Goal: Communication & Community: Answer question/provide support

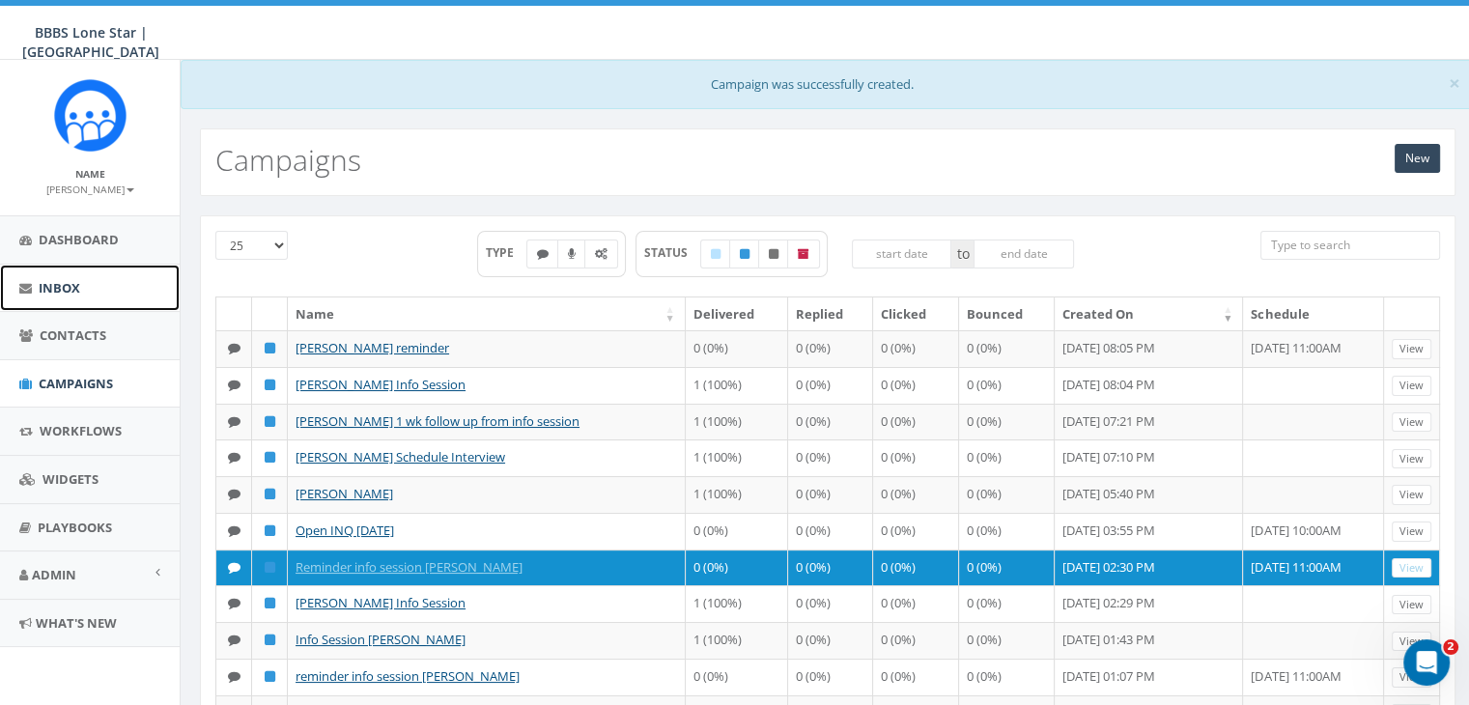
click at [57, 280] on span "Inbox" at bounding box center [60, 287] width 42 height 17
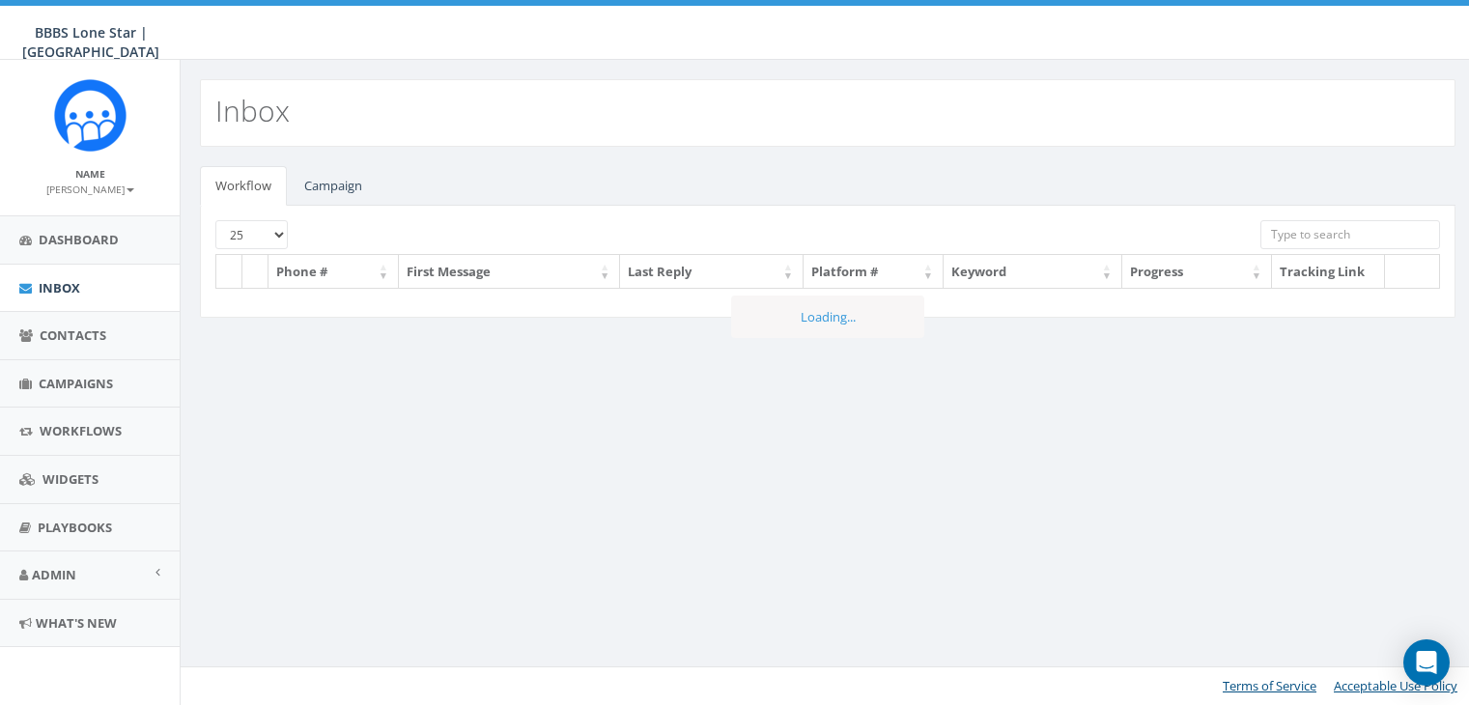
select select
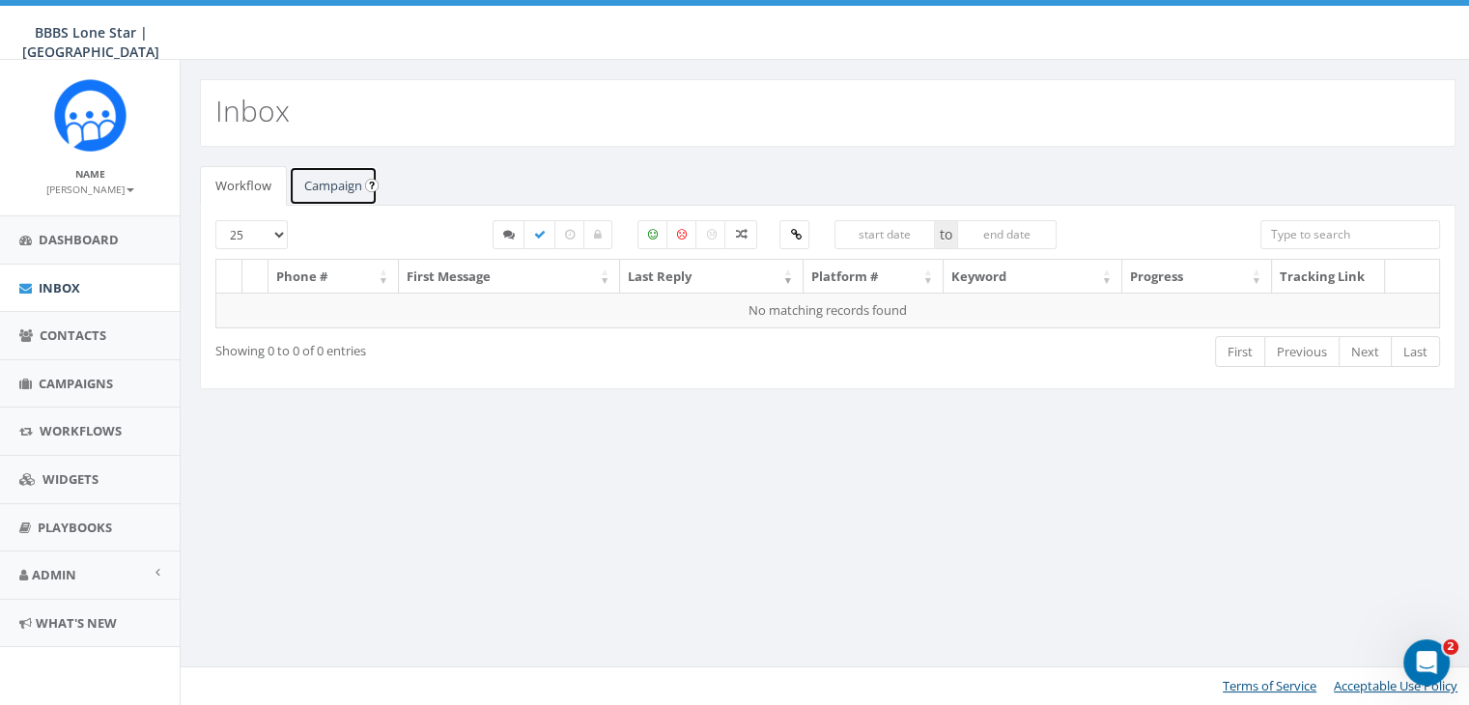
click at [348, 182] on link "Campaign" at bounding box center [333, 186] width 89 height 40
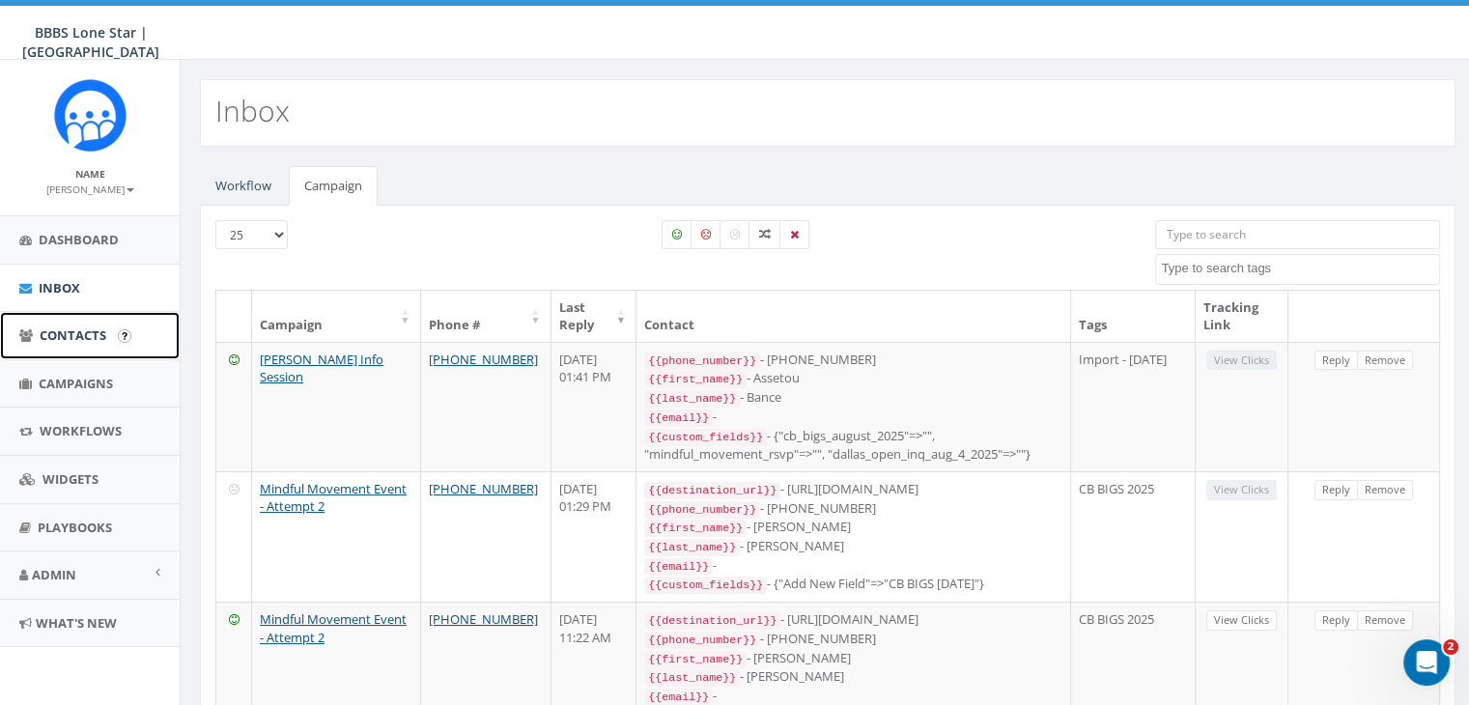
click at [77, 326] on span "Contacts" at bounding box center [73, 334] width 67 height 17
click at [61, 328] on span "Contacts" at bounding box center [73, 334] width 67 height 17
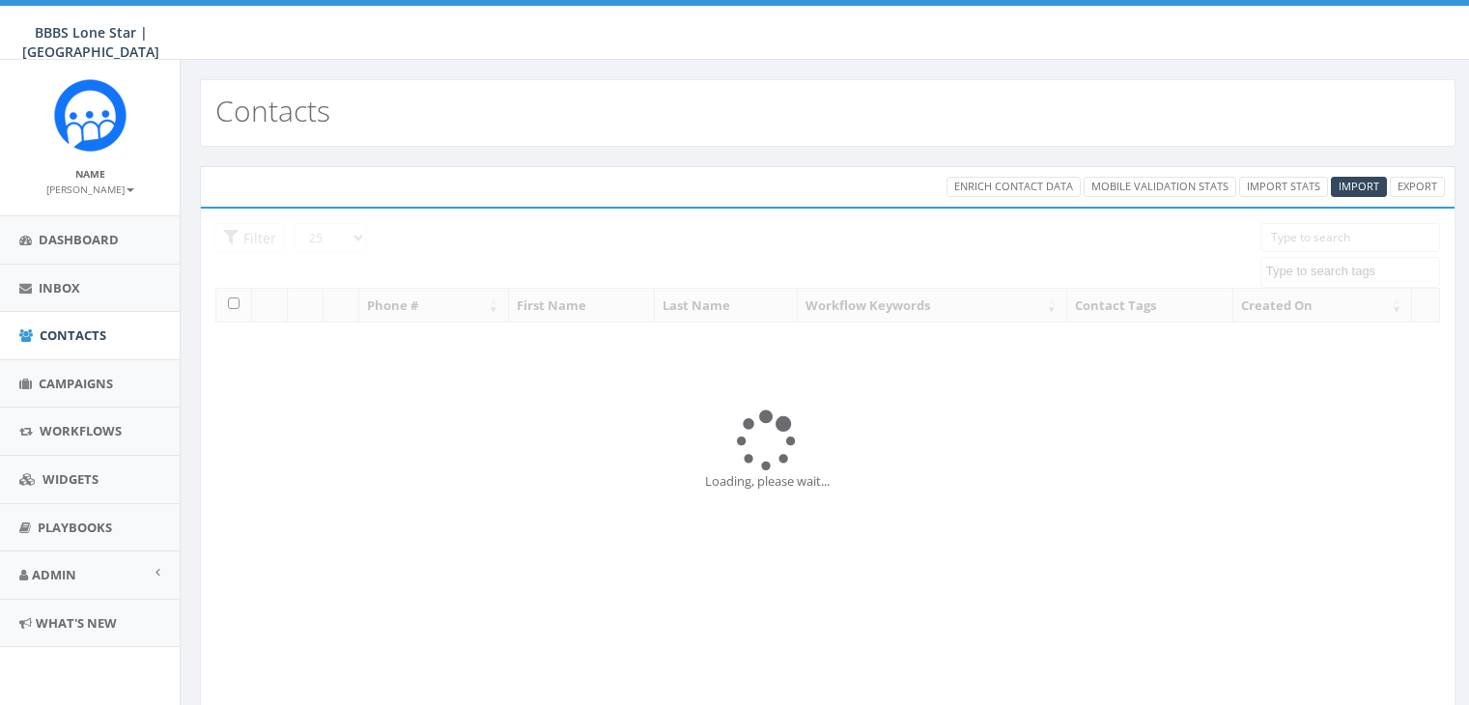
select select
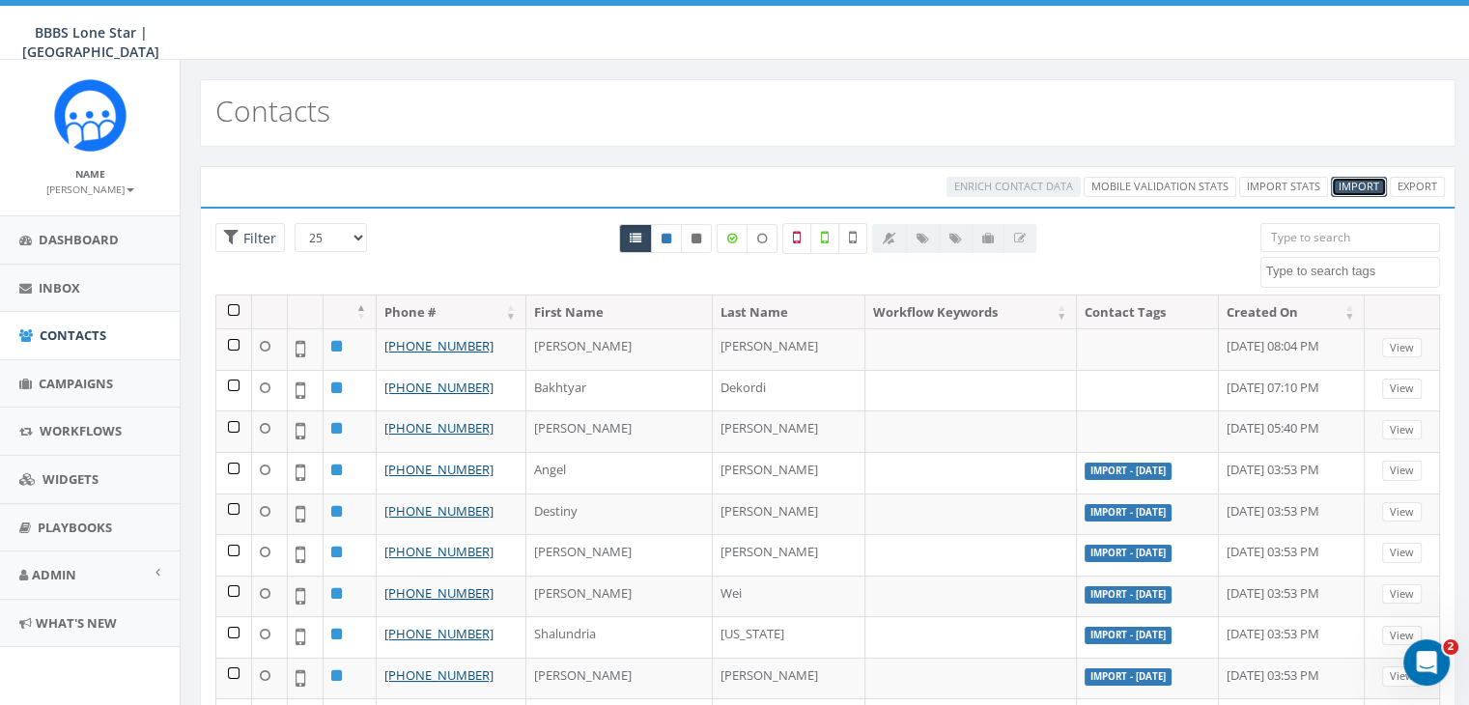
click at [1345, 183] on span "Import" at bounding box center [1359, 186] width 41 height 14
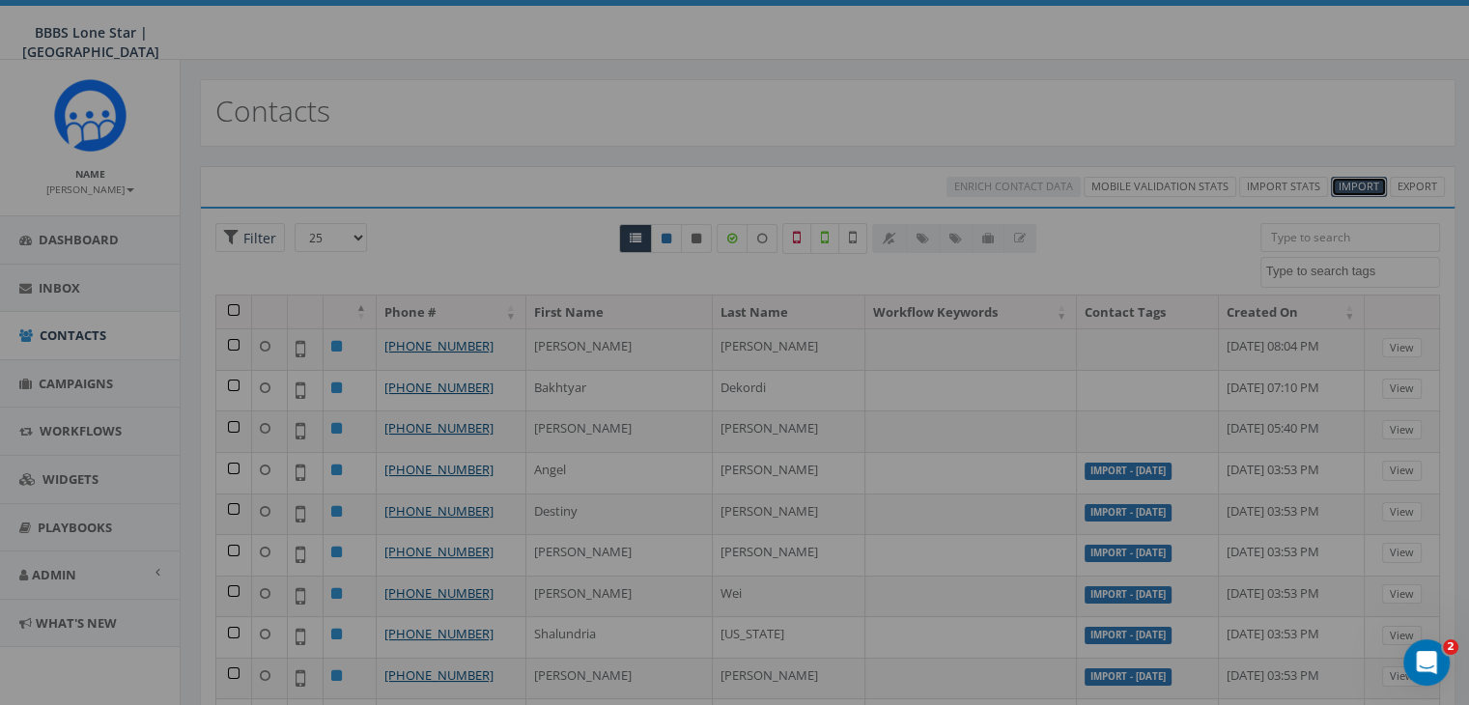
select select
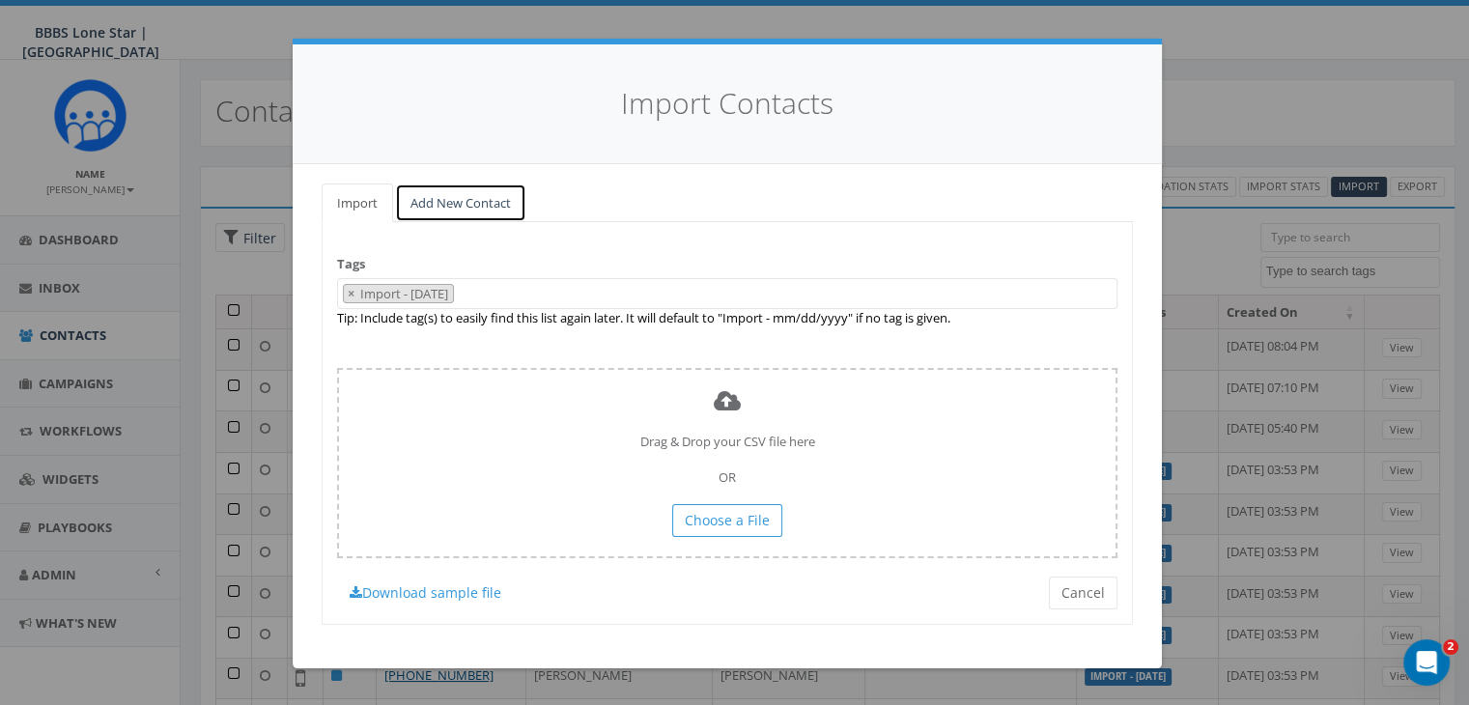
click at [472, 202] on link "Add New Contact" at bounding box center [460, 203] width 131 height 40
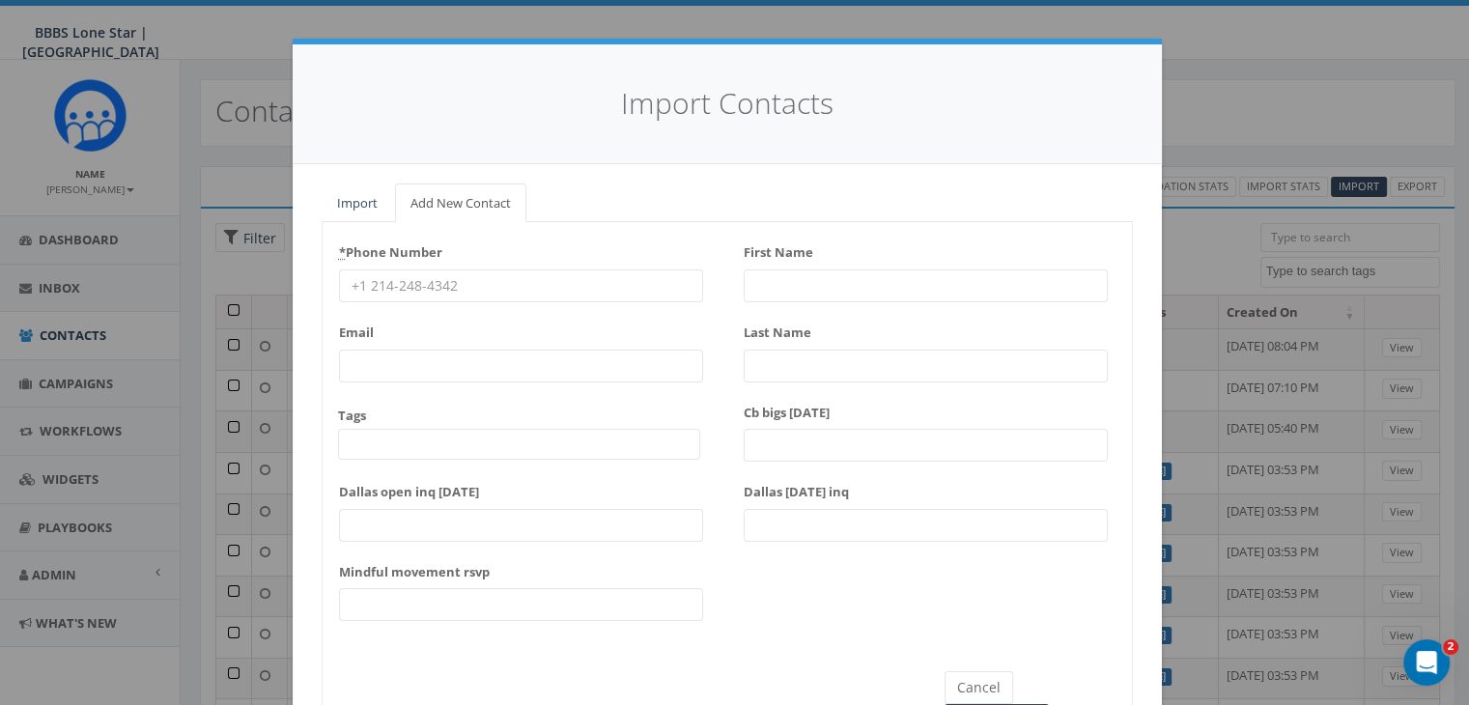
click at [397, 285] on input "* Phone Number" at bounding box center [521, 285] width 364 height 33
paste input "425-949-2106"
type input "425-949-2106"
click at [765, 279] on input "First Name" at bounding box center [926, 285] width 364 height 33
type input "Ryan"
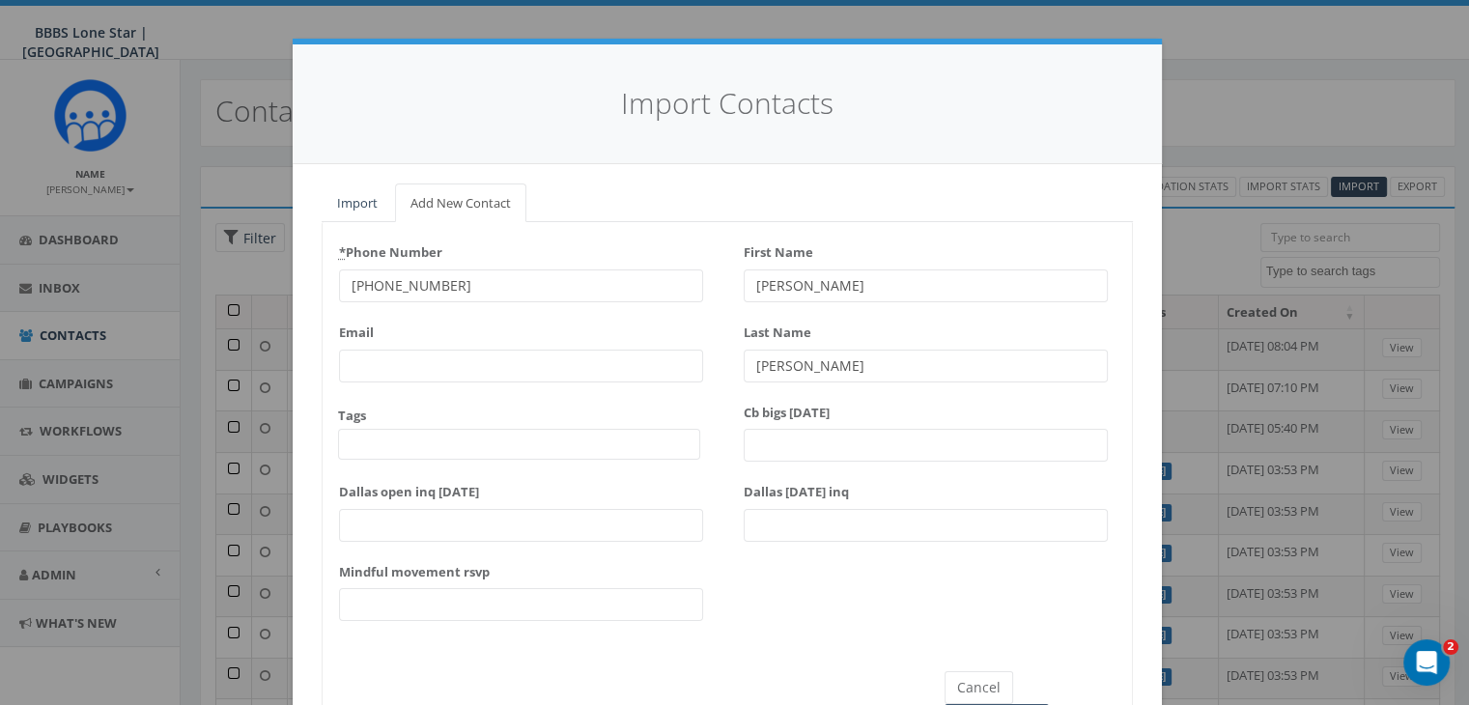
type input "Blake"
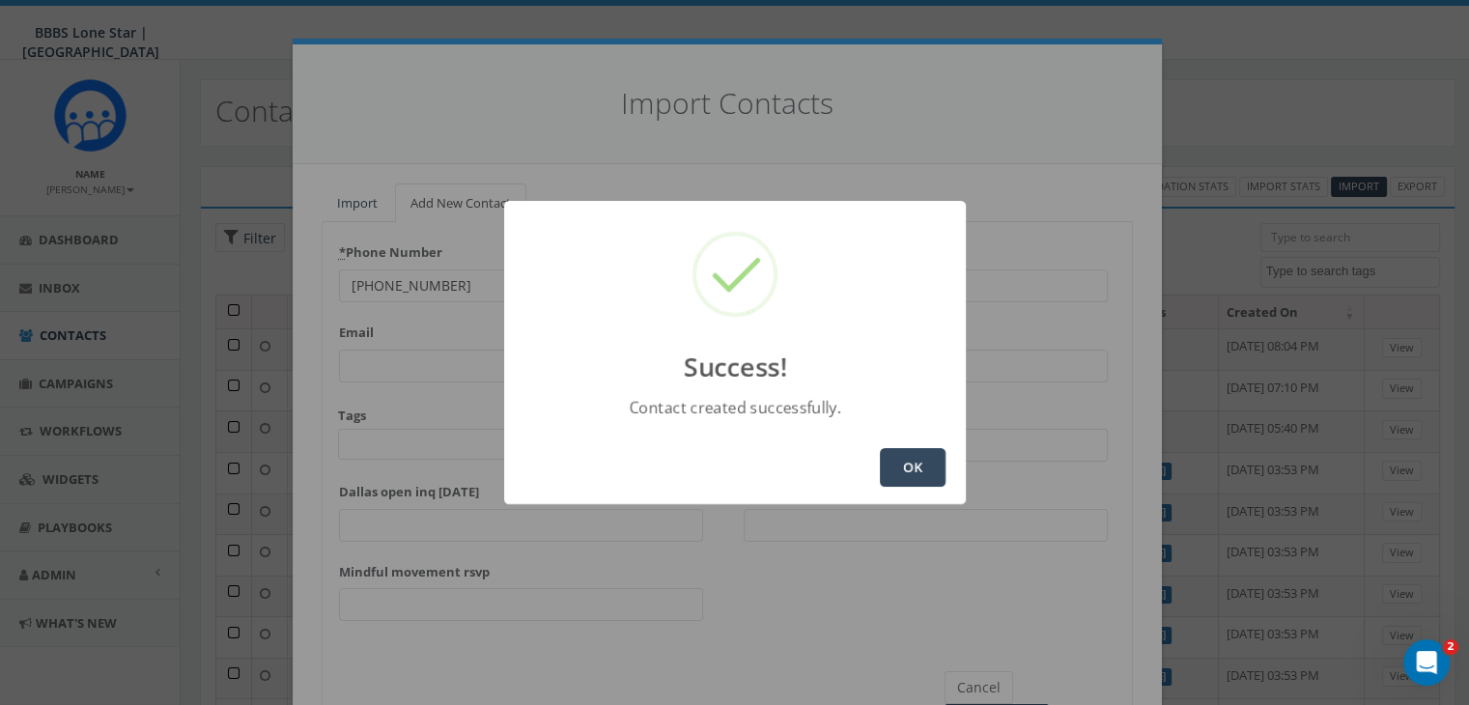
click at [927, 453] on button "OK" at bounding box center [913, 467] width 66 height 39
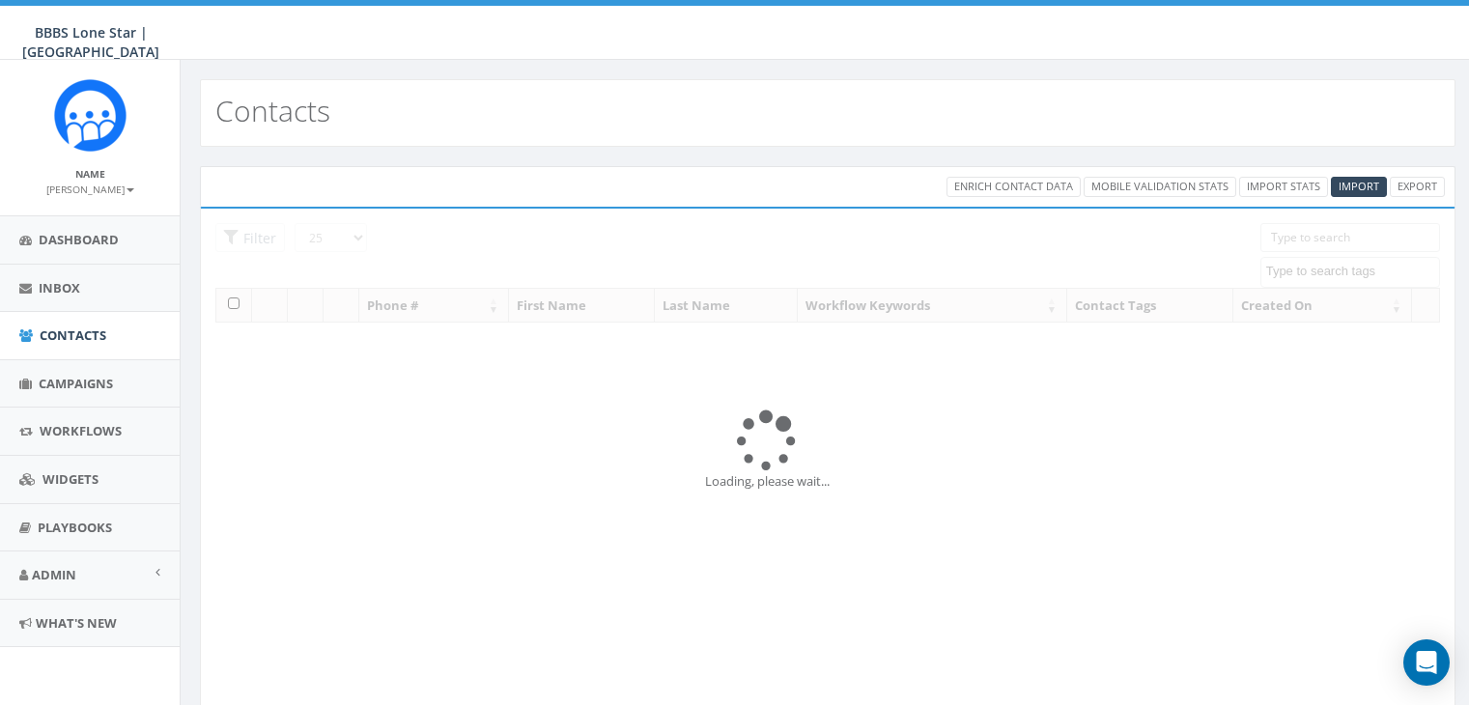
select select
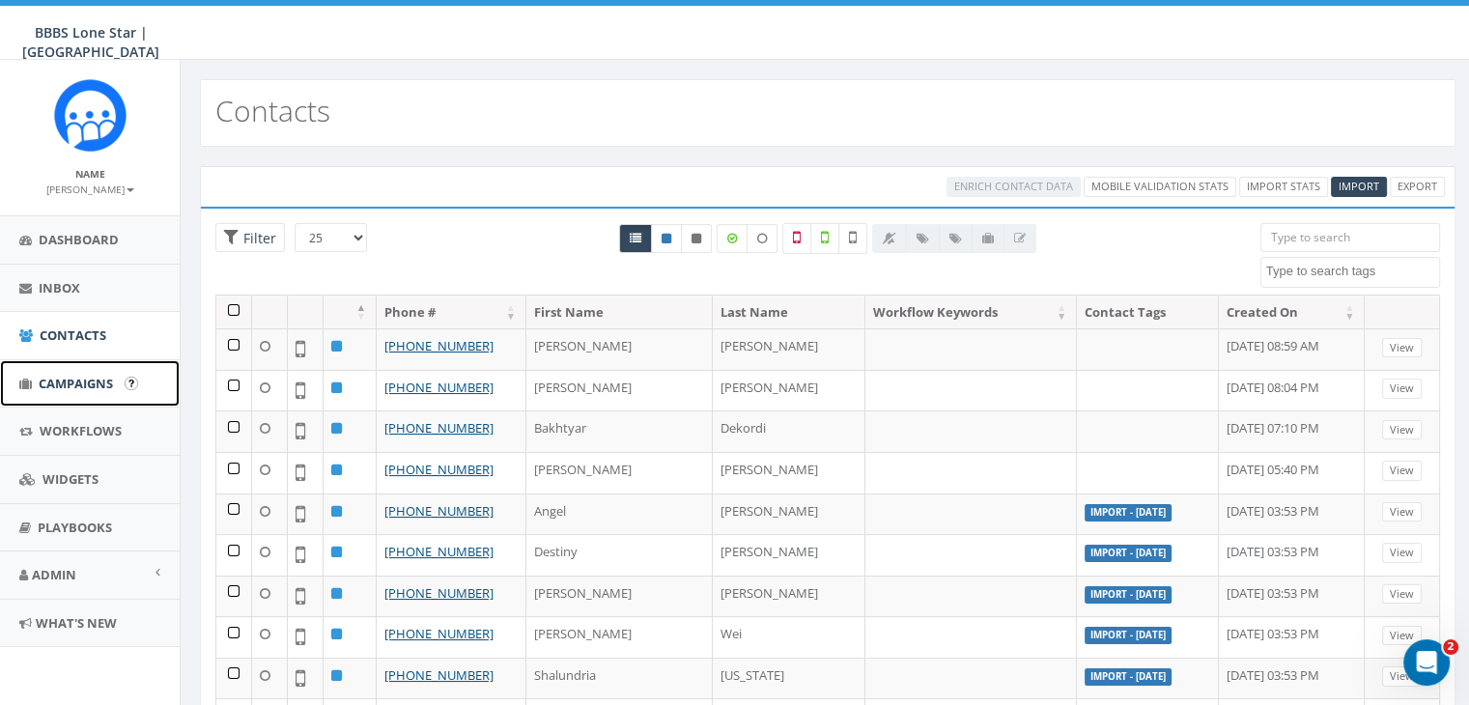
click at [67, 375] on span "Campaigns" at bounding box center [76, 383] width 74 height 17
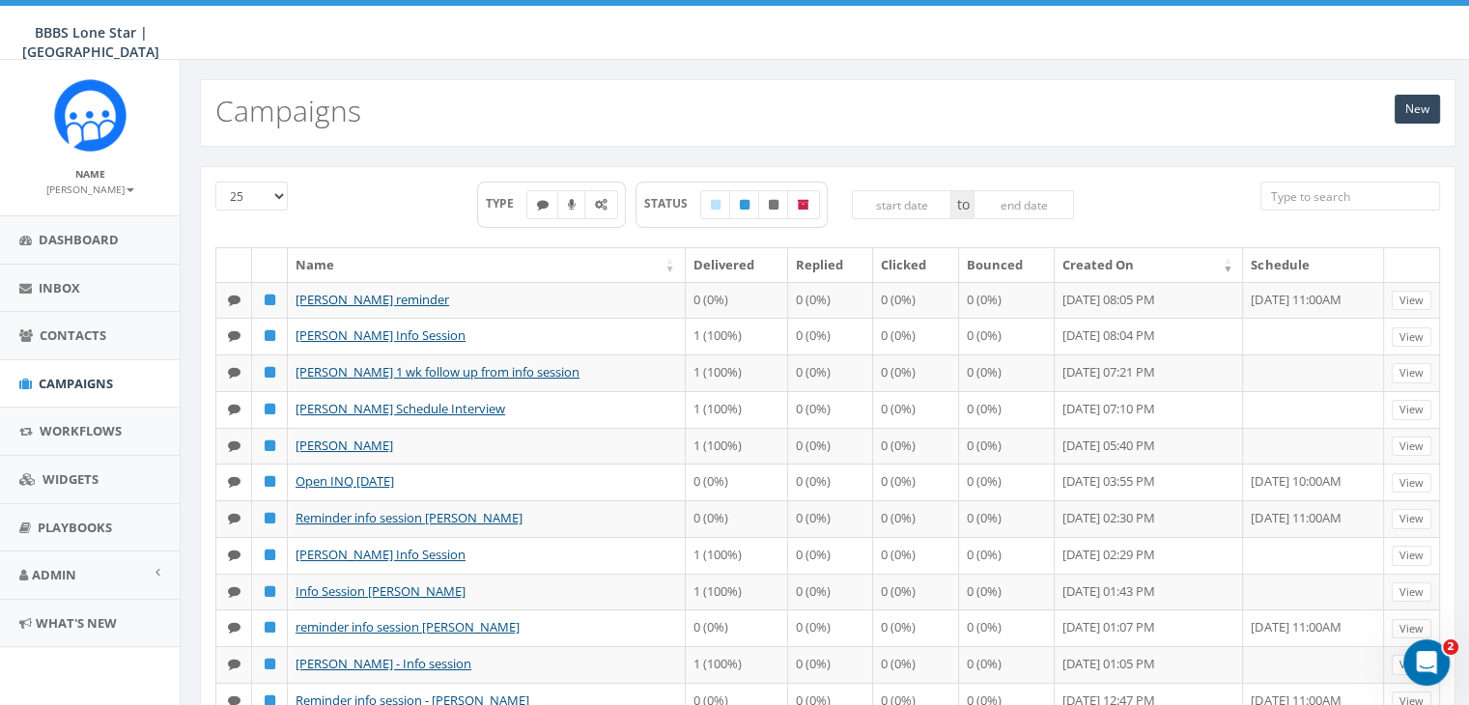
click at [1390, 196] on input "search" at bounding box center [1350, 196] width 180 height 29
type input "[GEOGRAPHIC_DATA]"
drag, startPoint x: 1344, startPoint y: 194, endPoint x: 1199, endPoint y: 206, distance: 145.3
click at [1199, 206] on div "25 50 100 TYPE STATUS to [GEOGRAPHIC_DATA]" at bounding box center [828, 215] width 1254 height 66
click at [1422, 105] on link "New" at bounding box center [1417, 109] width 45 height 29
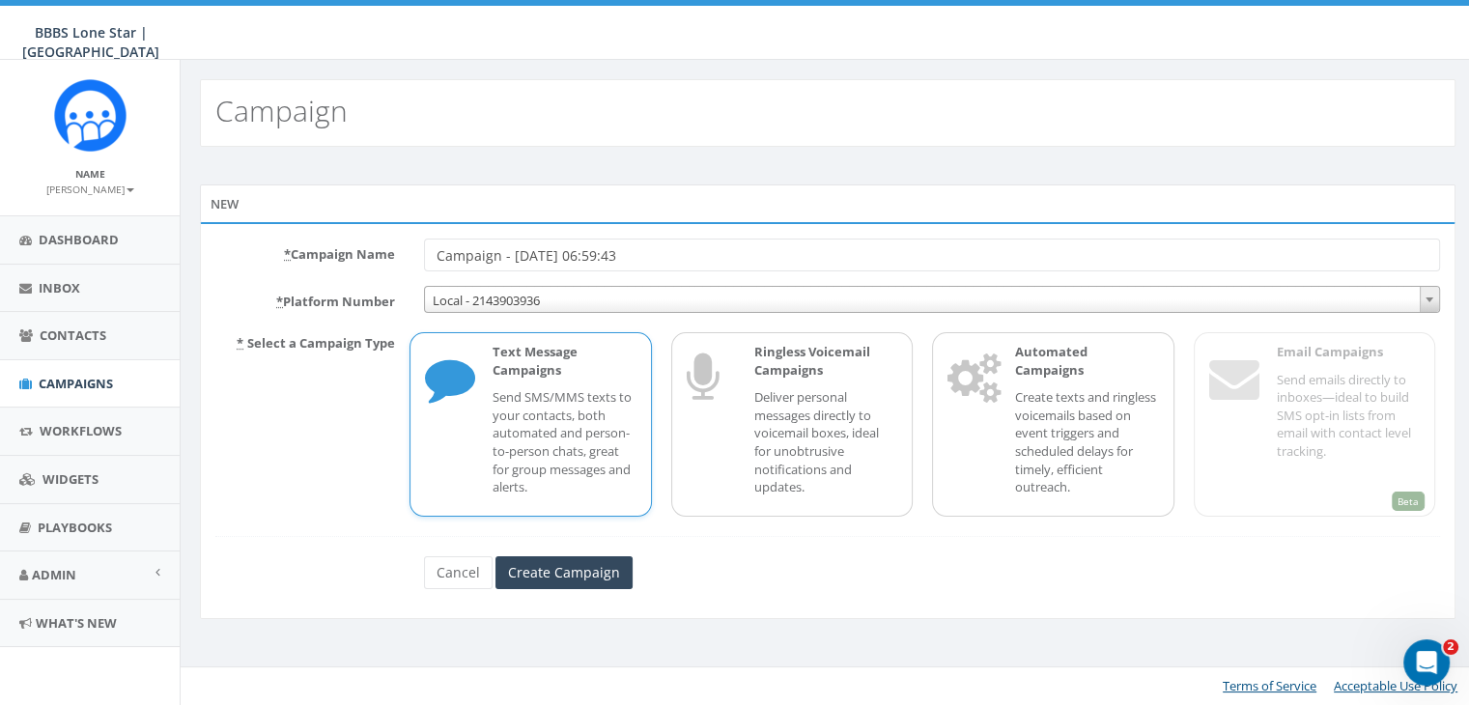
drag, startPoint x: 653, startPoint y: 248, endPoint x: 414, endPoint y: 270, distance: 239.6
click at [414, 270] on form "* Campaign Name Campaign - 08/19/2025, 06:59:43 * Platform Number Local - 21439…" at bounding box center [827, 414] width 1225 height 351
type input "[PERSON_NAME] Info session"
click at [450, 418] on icon at bounding box center [449, 381] width 48 height 77
click at [549, 576] on input "Create Campaign" at bounding box center [563, 572] width 137 height 33
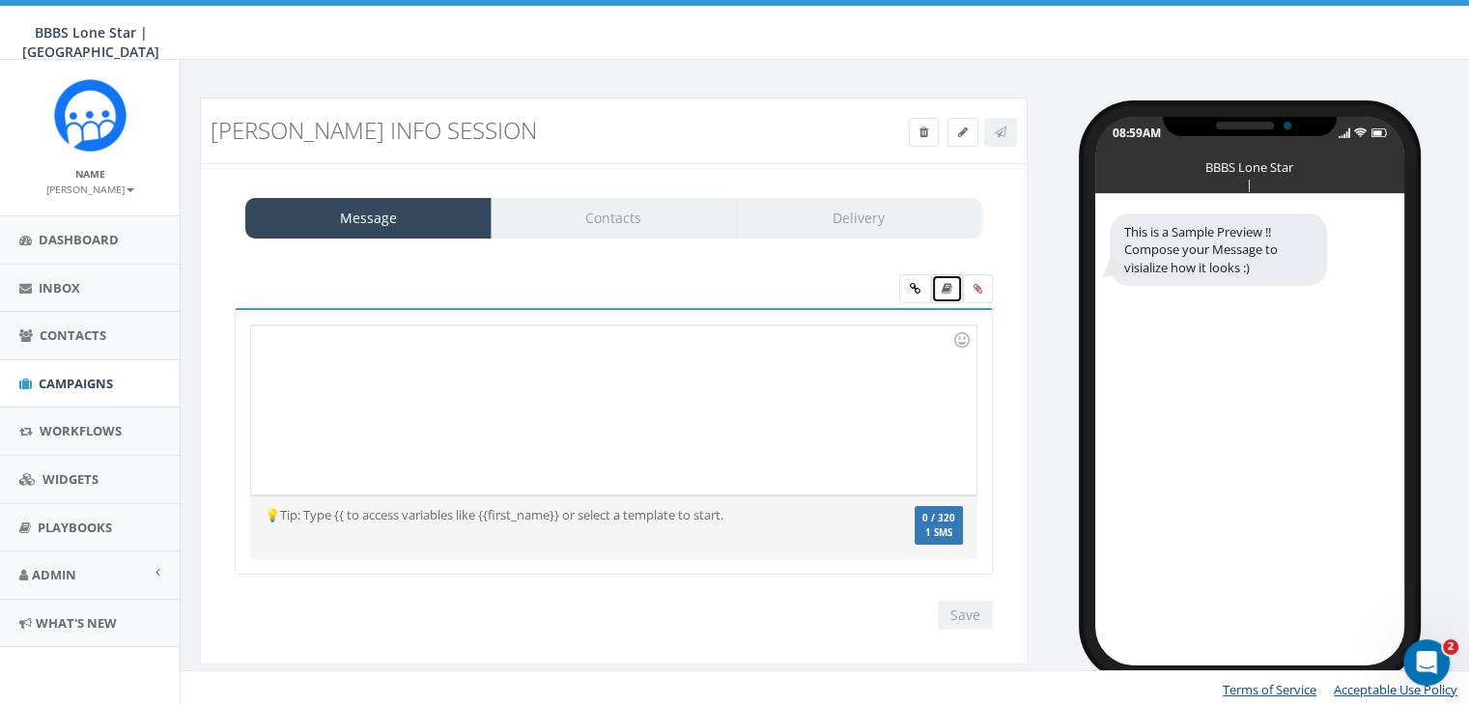
click at [950, 295] on link at bounding box center [947, 288] width 32 height 29
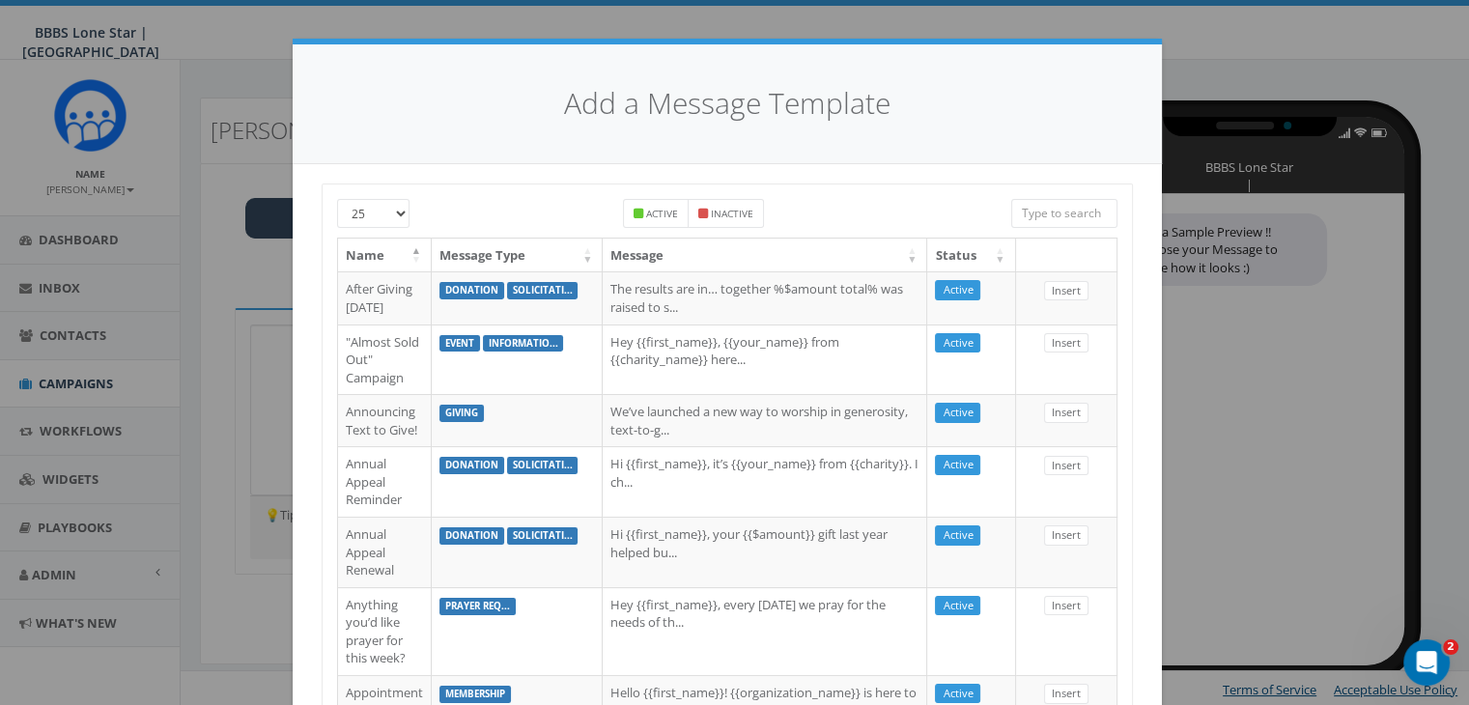
click at [1062, 211] on input "search" at bounding box center [1064, 213] width 106 height 29
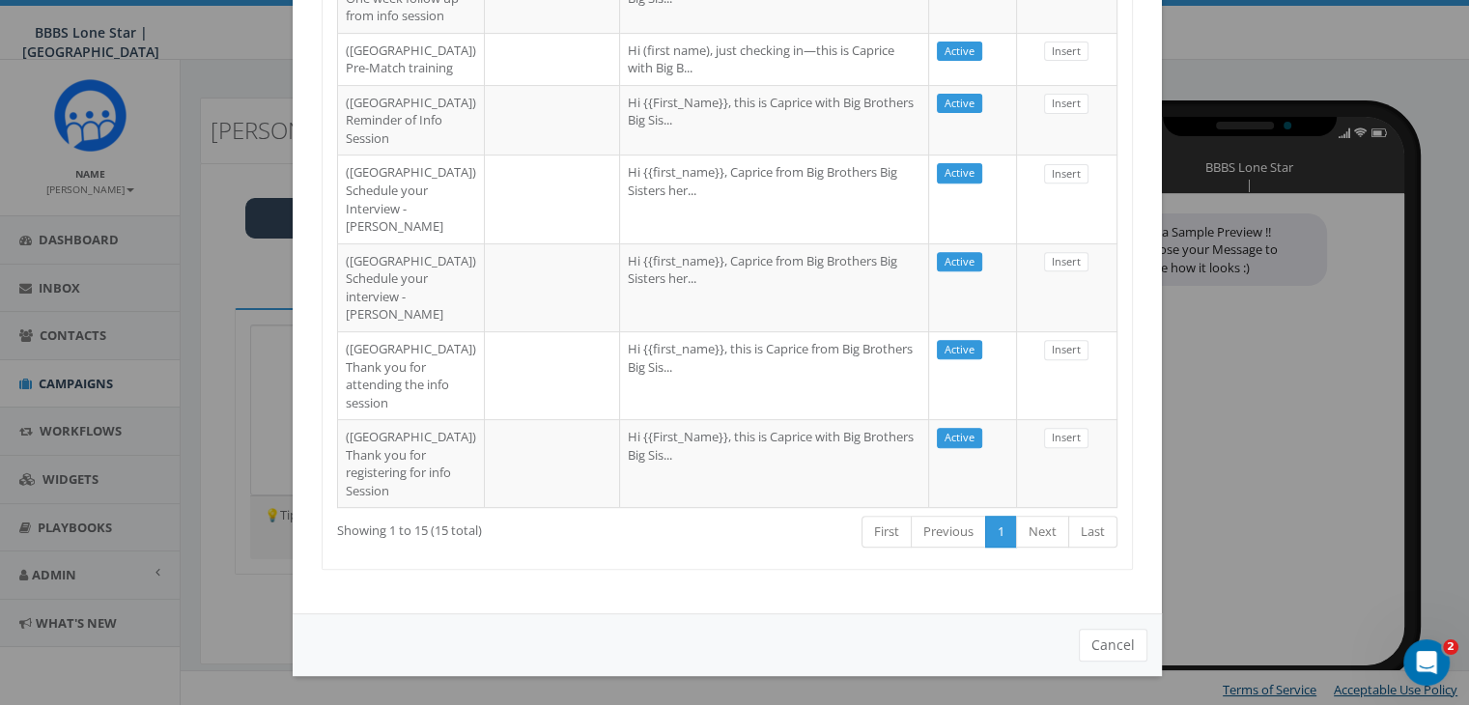
scroll to position [1062, 0]
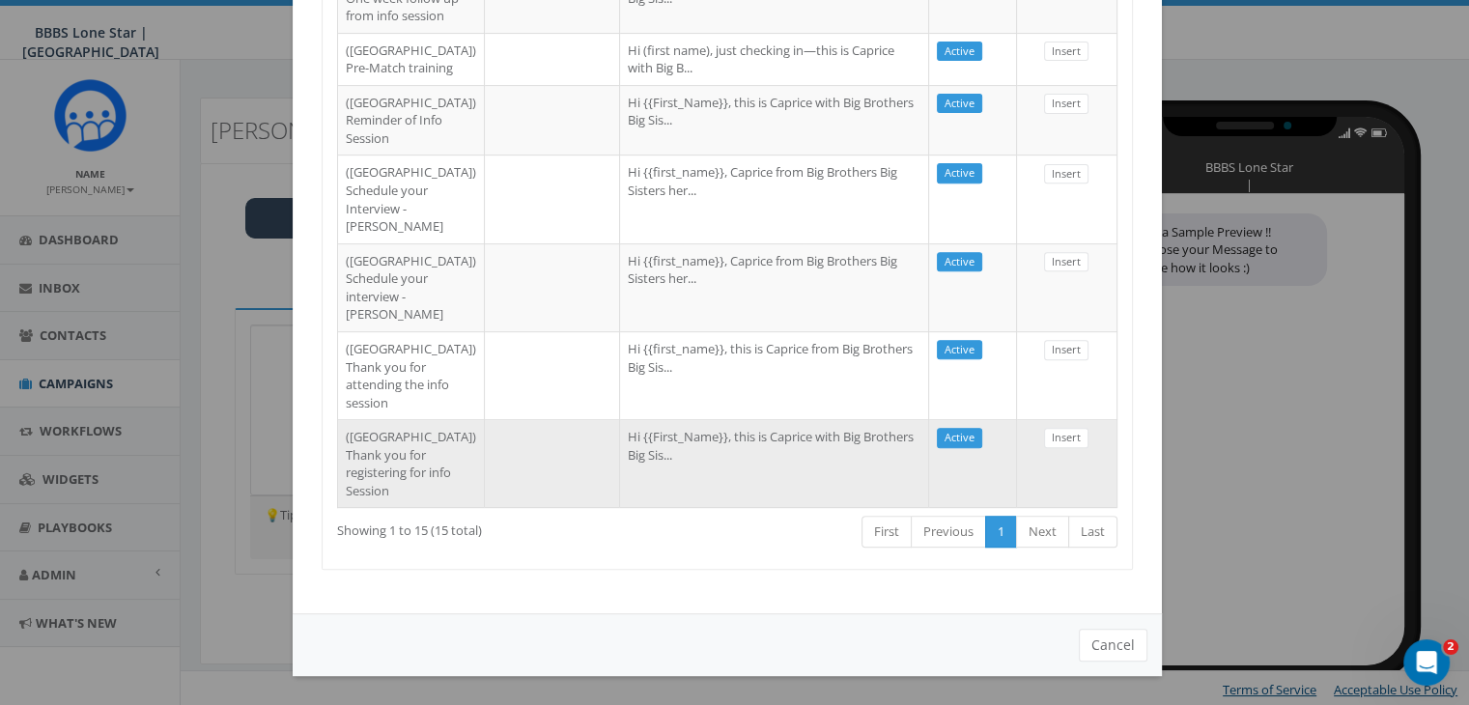
type input "Dallas"
click at [487, 507] on td at bounding box center [552, 463] width 135 height 88
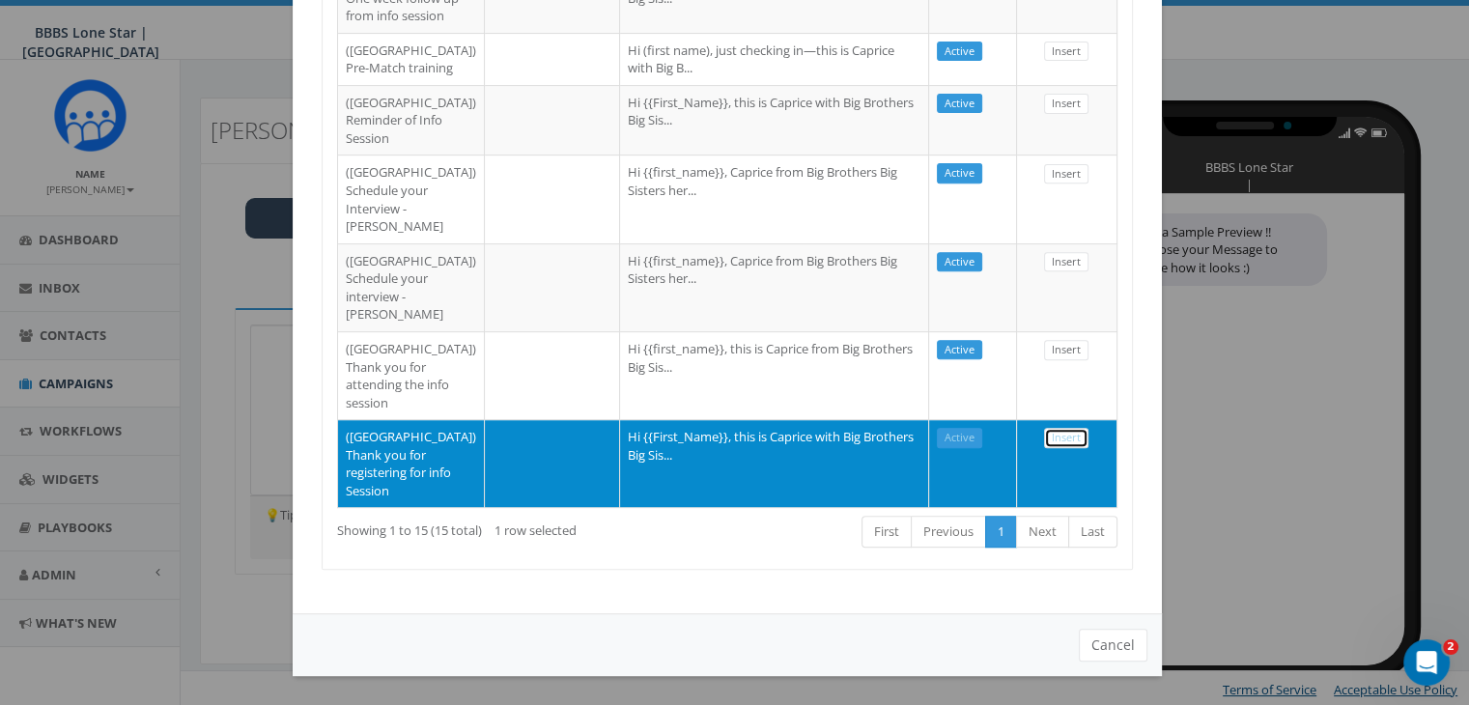
click at [1060, 448] on link "Insert" at bounding box center [1066, 438] width 44 height 20
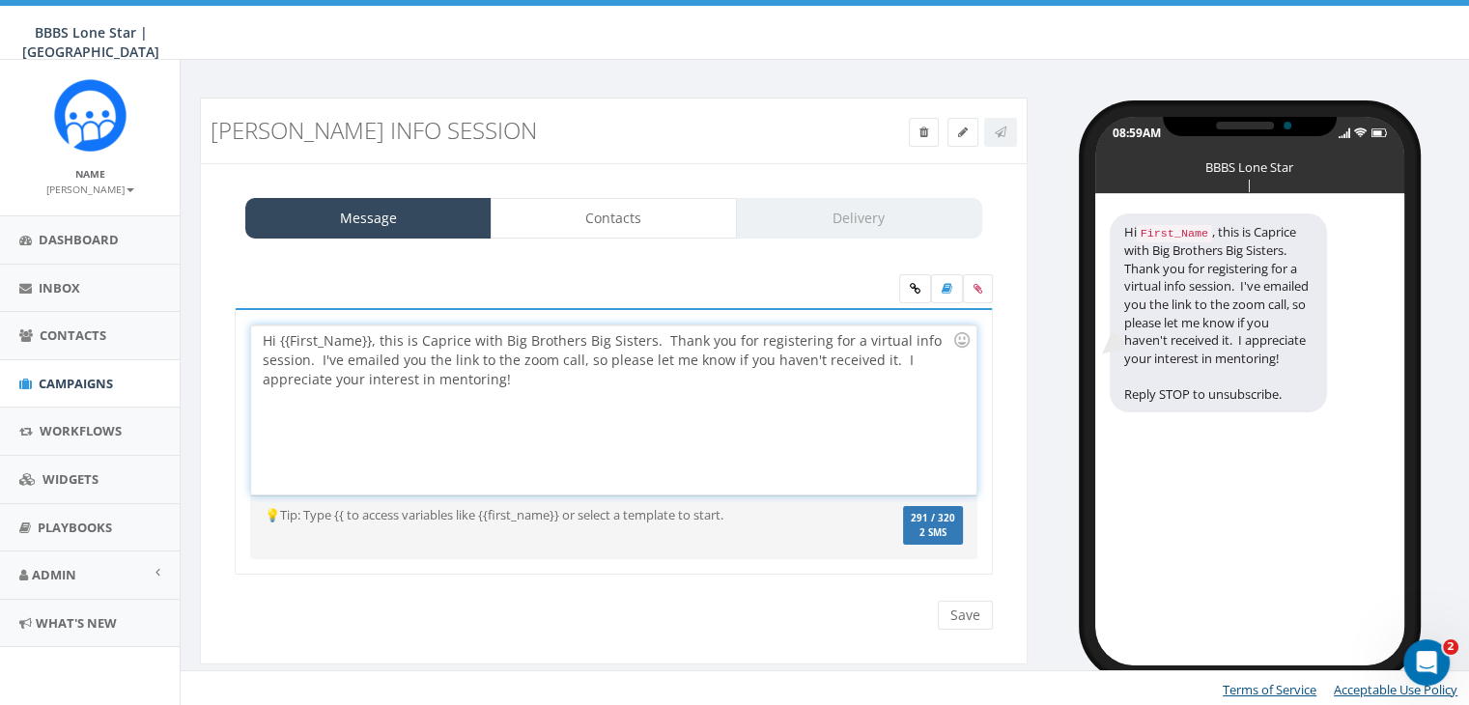
click at [369, 341] on div "Hi {{First_Name}}, this is Caprice with Big Brothers Big Sisters. Thank you for…" at bounding box center [613, 409] width 724 height 169
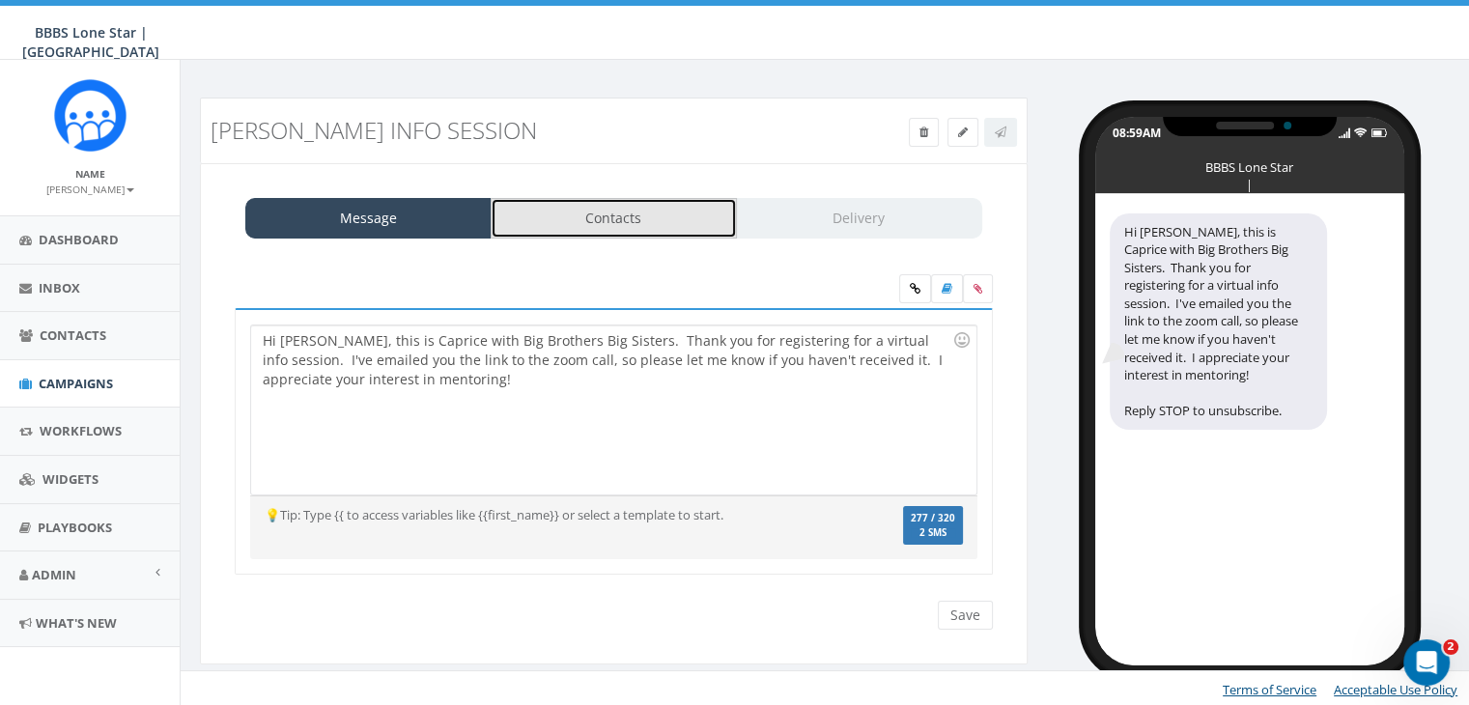
click at [700, 221] on link "Contacts" at bounding box center [614, 218] width 246 height 41
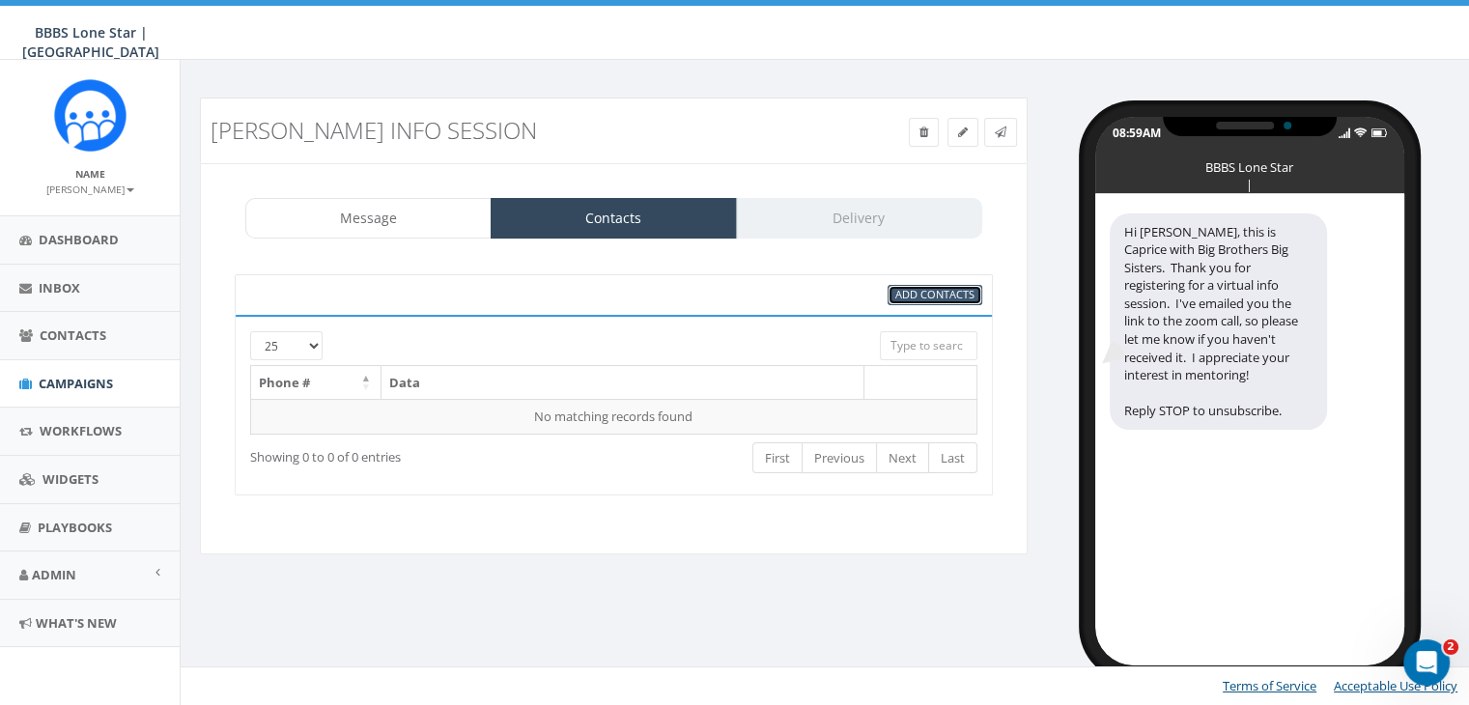
click at [895, 291] on span "Add Contacts" at bounding box center [934, 294] width 79 height 14
select select
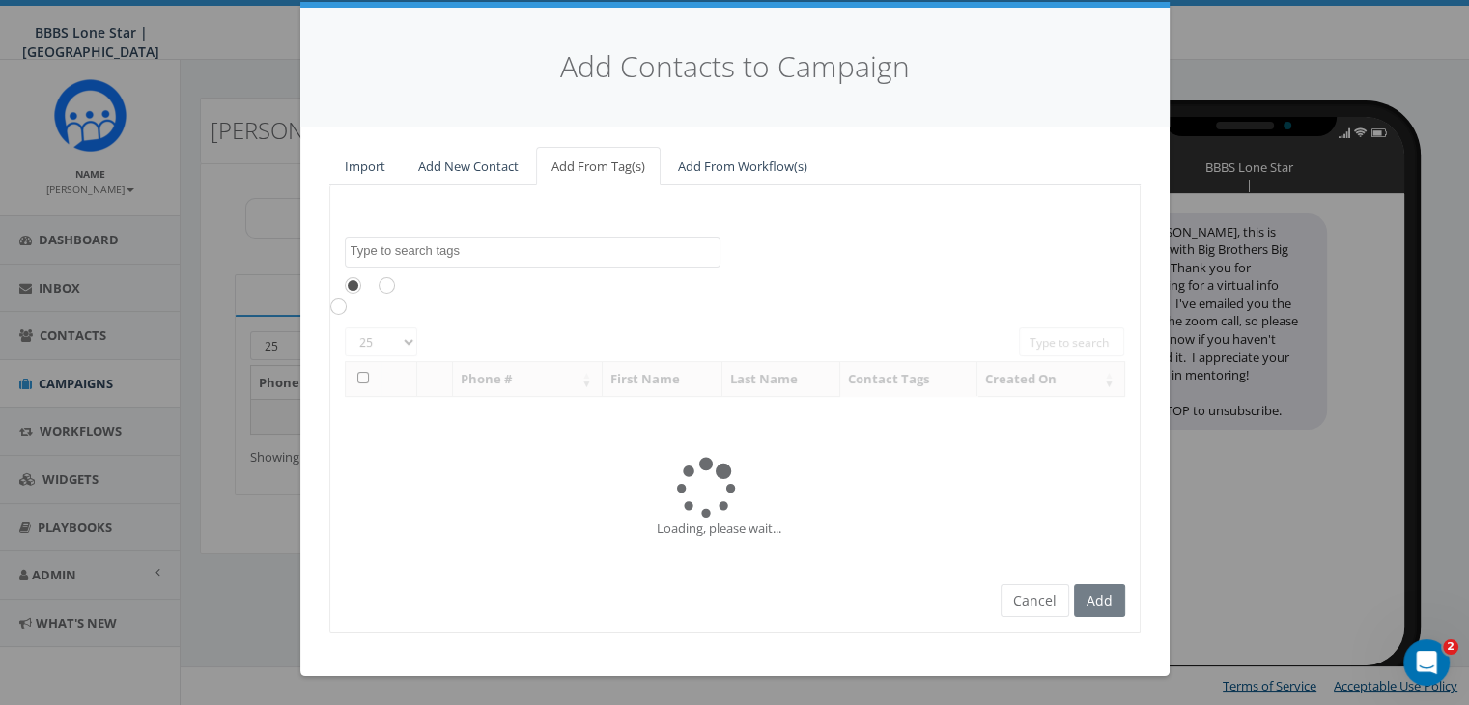
scroll to position [0, 0]
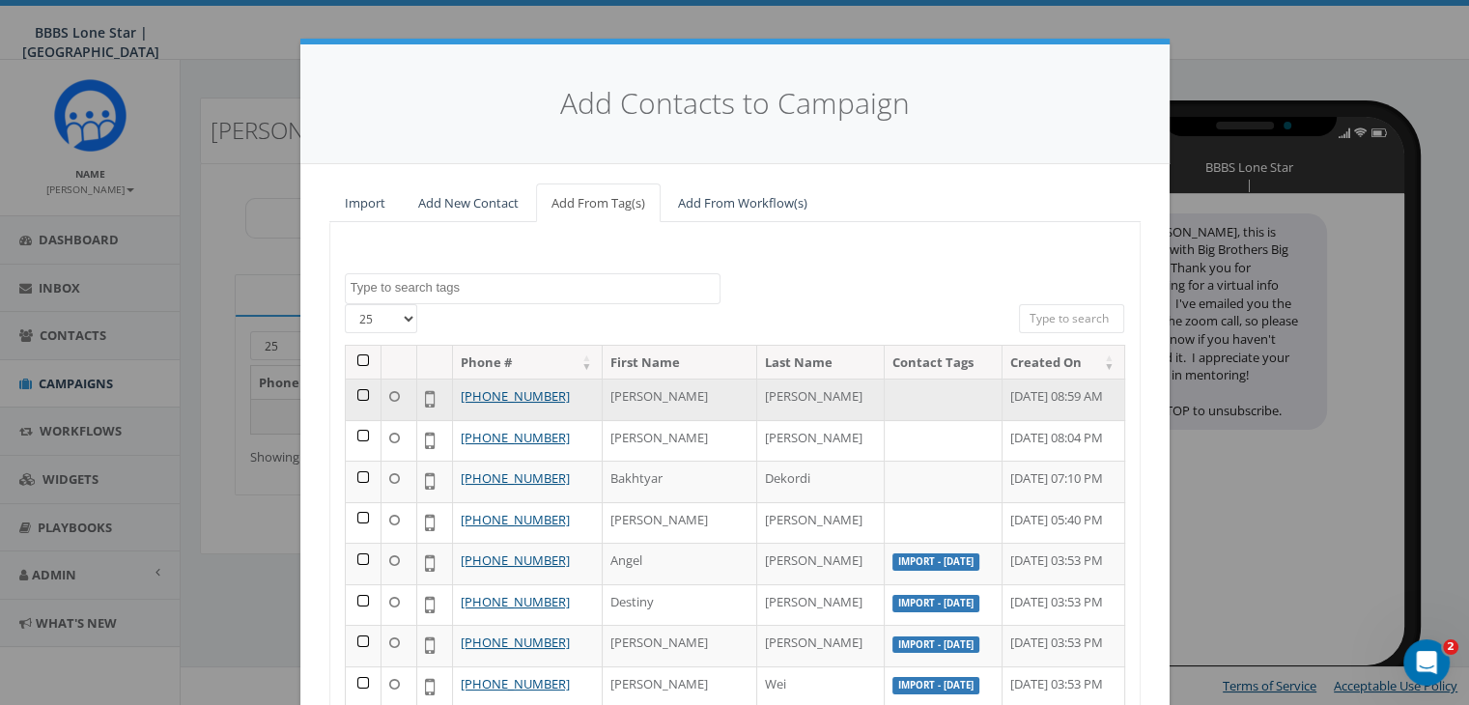
click at [355, 391] on td at bounding box center [364, 400] width 36 height 42
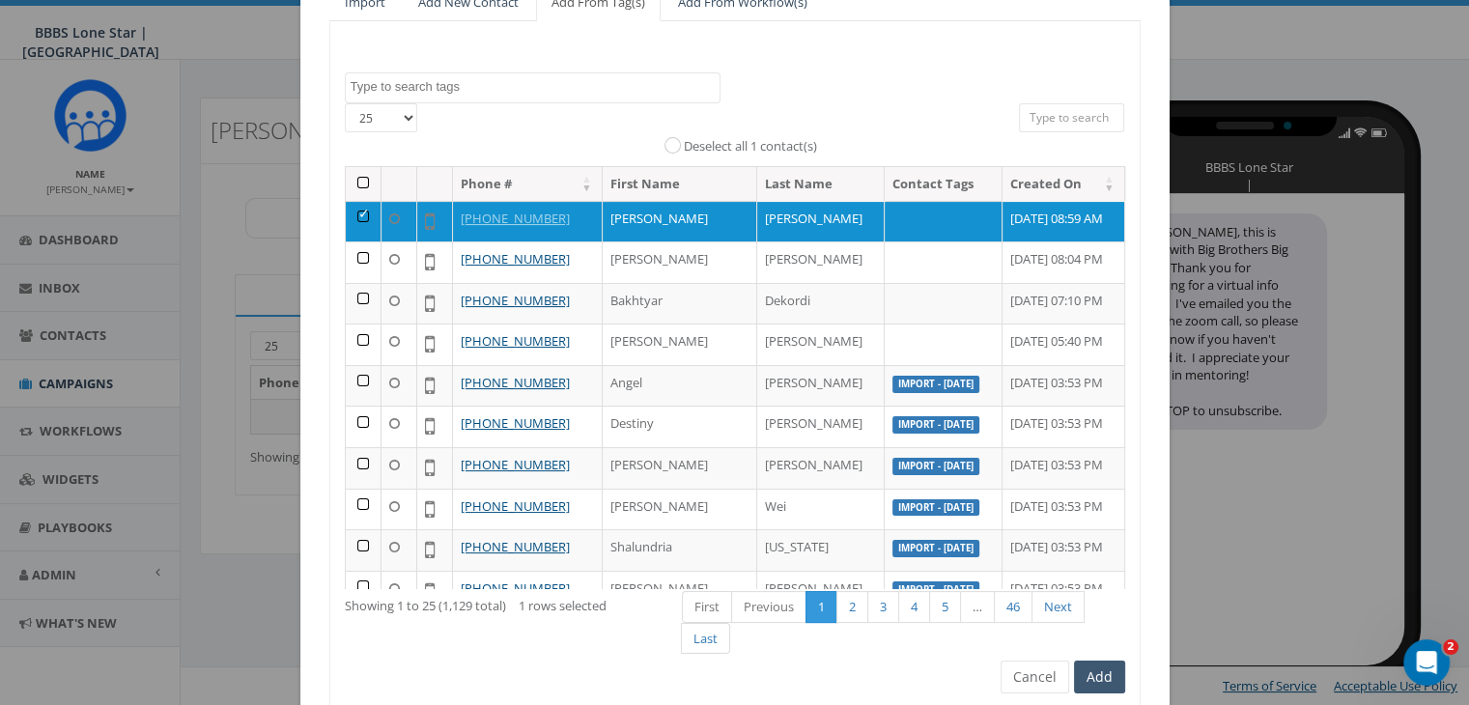
scroll to position [274, 0]
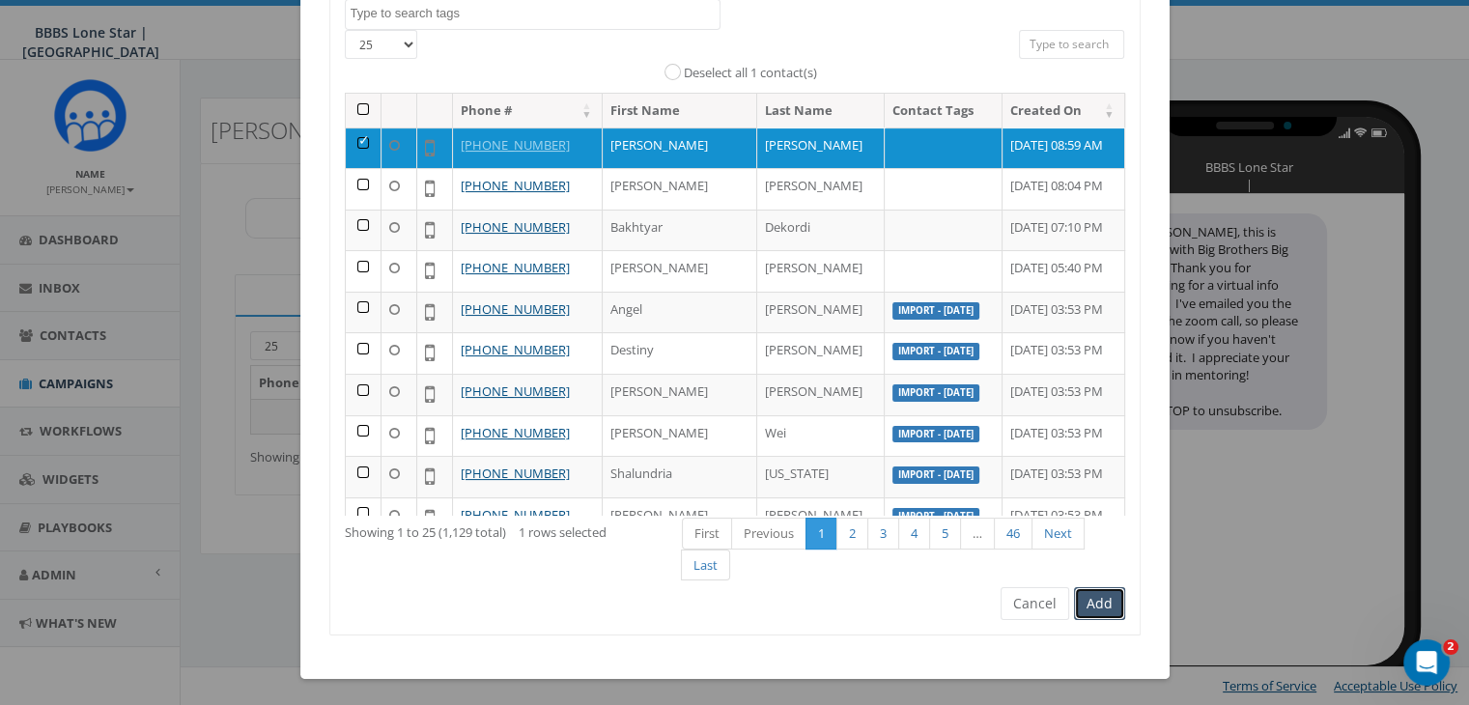
click at [1110, 607] on button "Add" at bounding box center [1099, 603] width 51 height 33
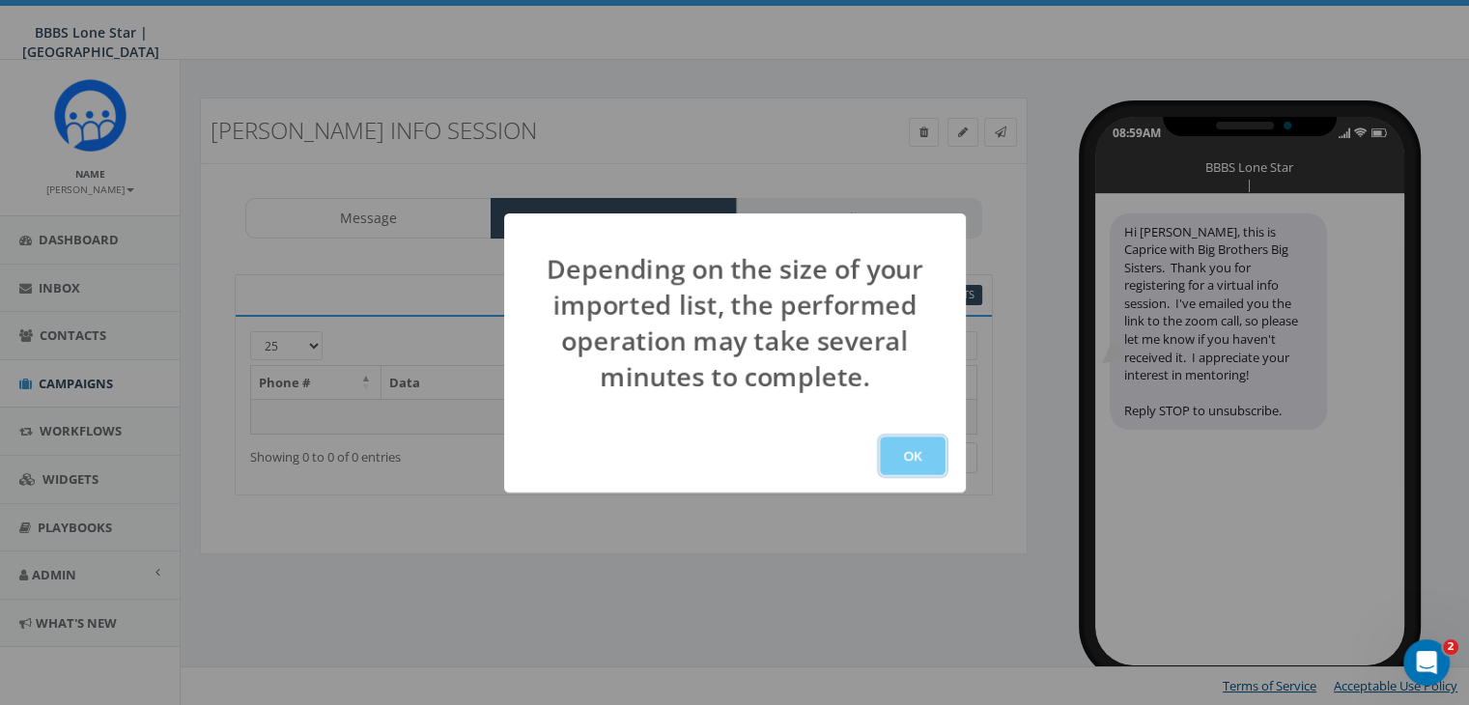
click at [906, 460] on button "OK" at bounding box center [913, 456] width 66 height 39
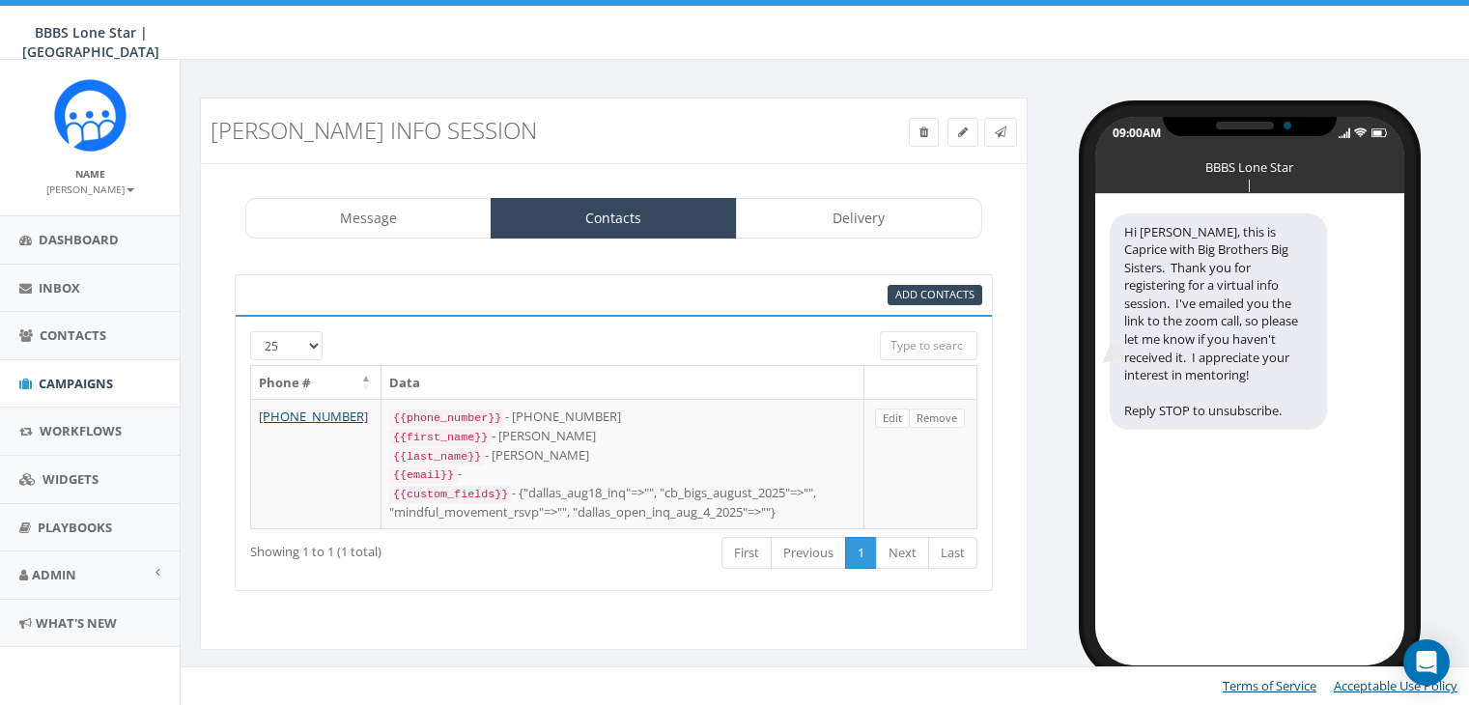
select select
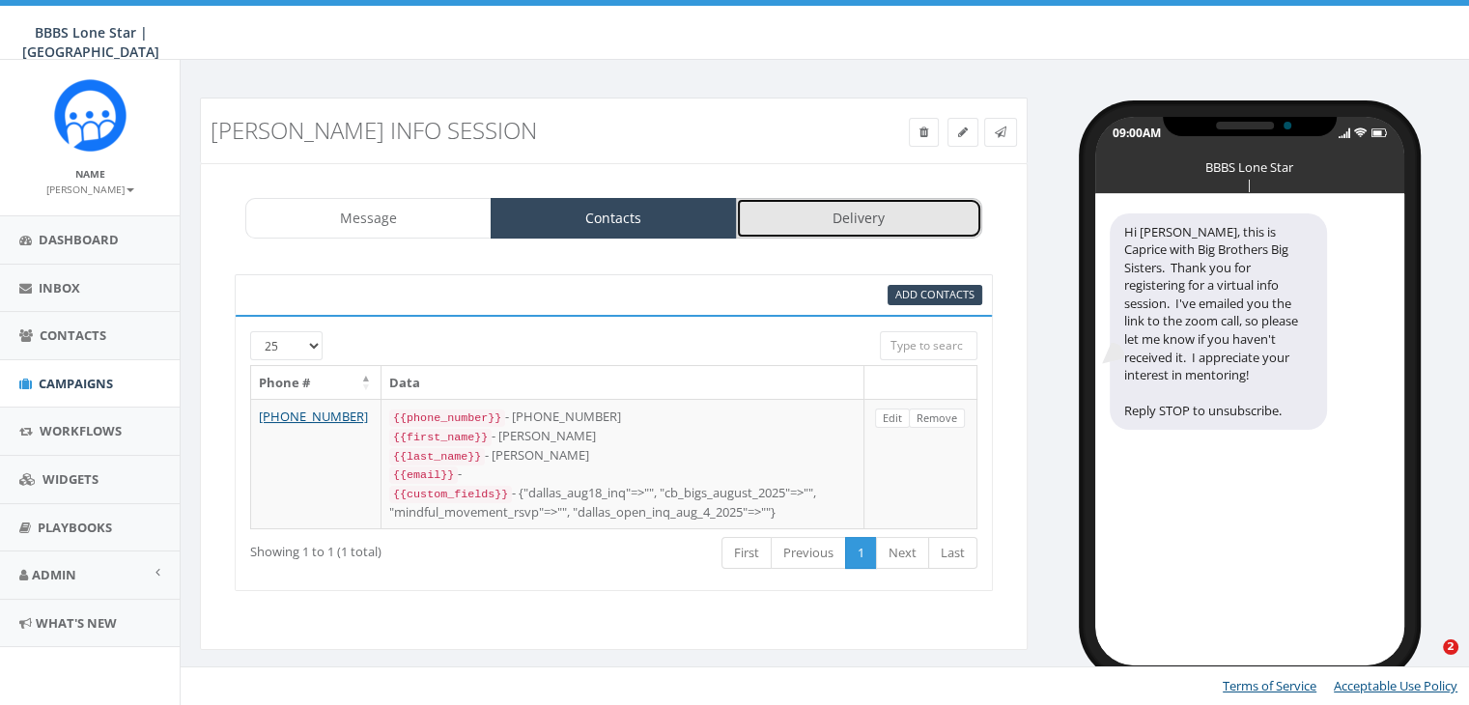
click at [871, 223] on link "Delivery" at bounding box center [859, 218] width 246 height 41
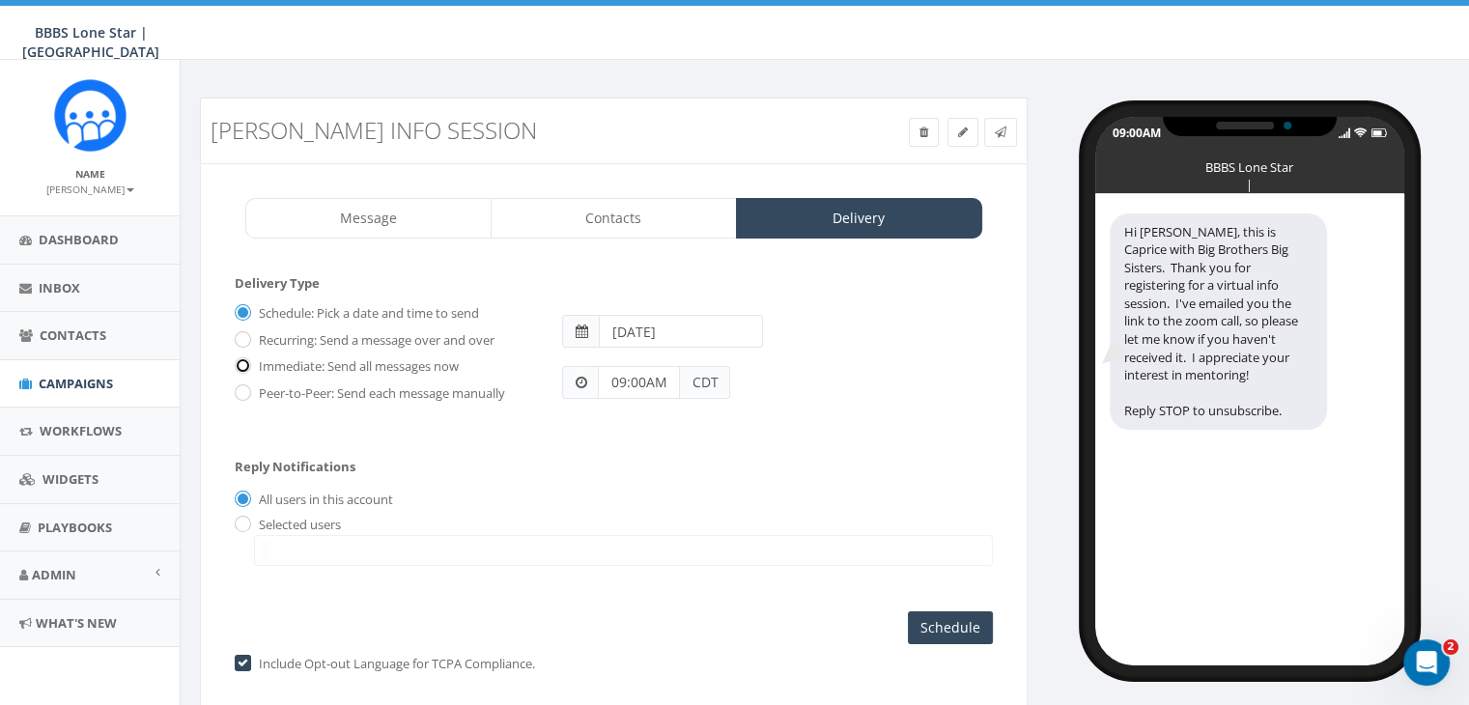
click at [245, 364] on input "Immediate: Send all messages now" at bounding box center [241, 367] width 13 height 13
radio input "true"
click at [241, 520] on input "radio" at bounding box center [241, 525] width 13 height 13
radio input "true"
click at [265, 547] on textarea "Search" at bounding box center [265, 549] width 10 height 17
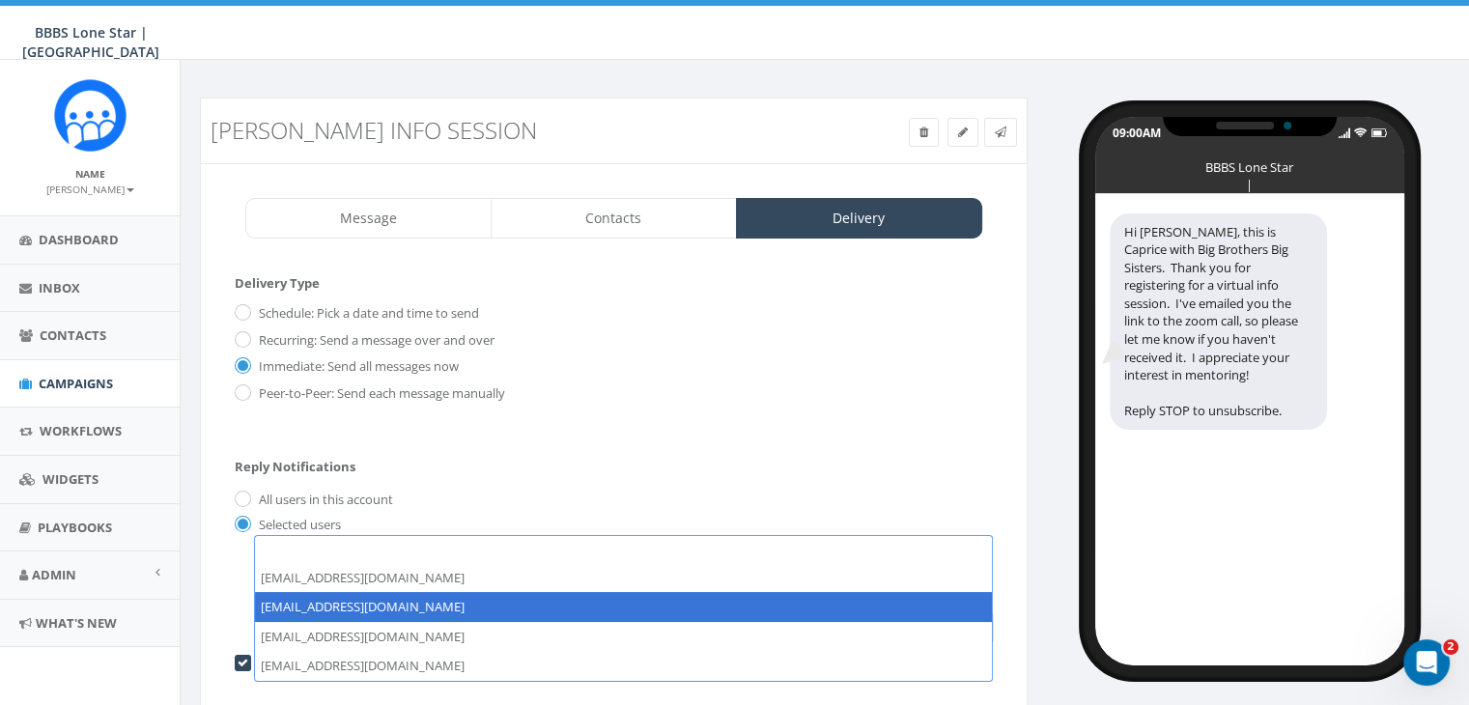
select select "1730"
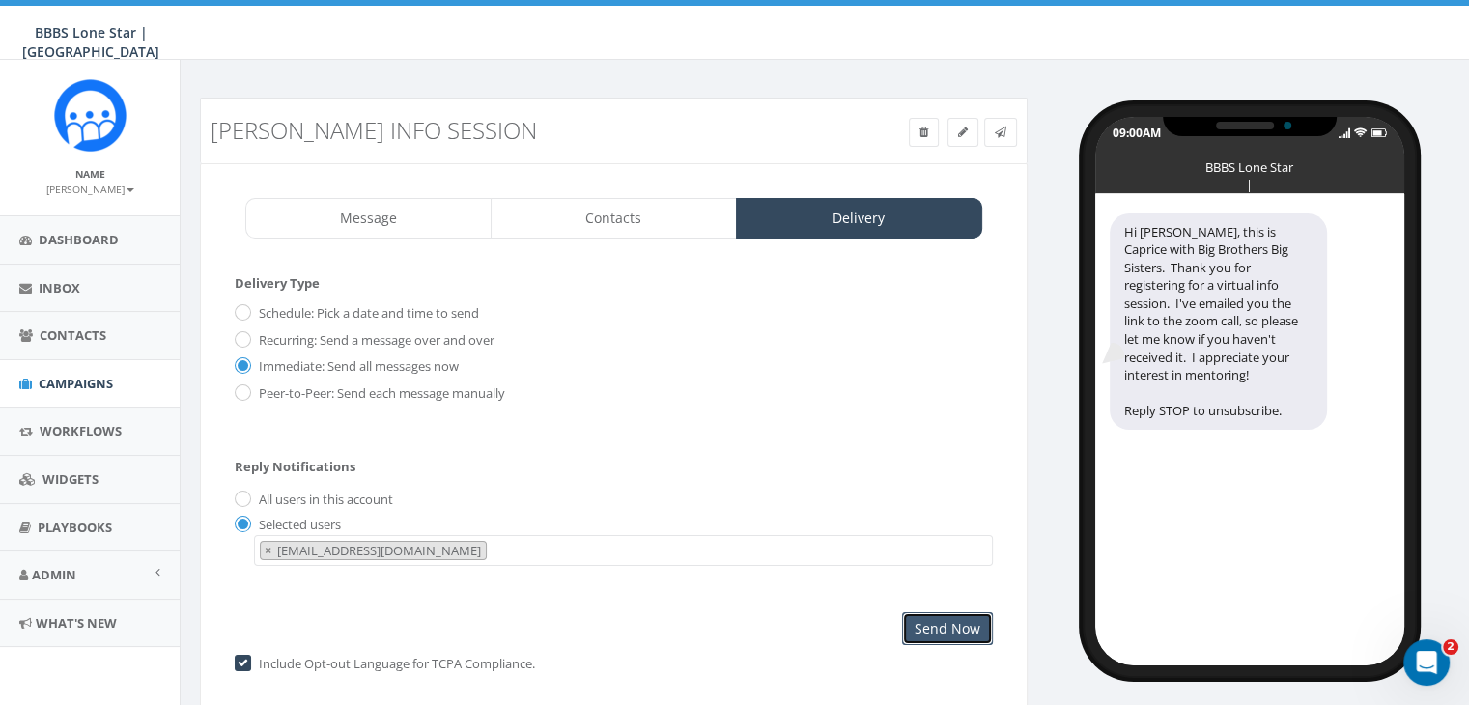
click at [927, 627] on input "Send Now" at bounding box center [947, 628] width 91 height 33
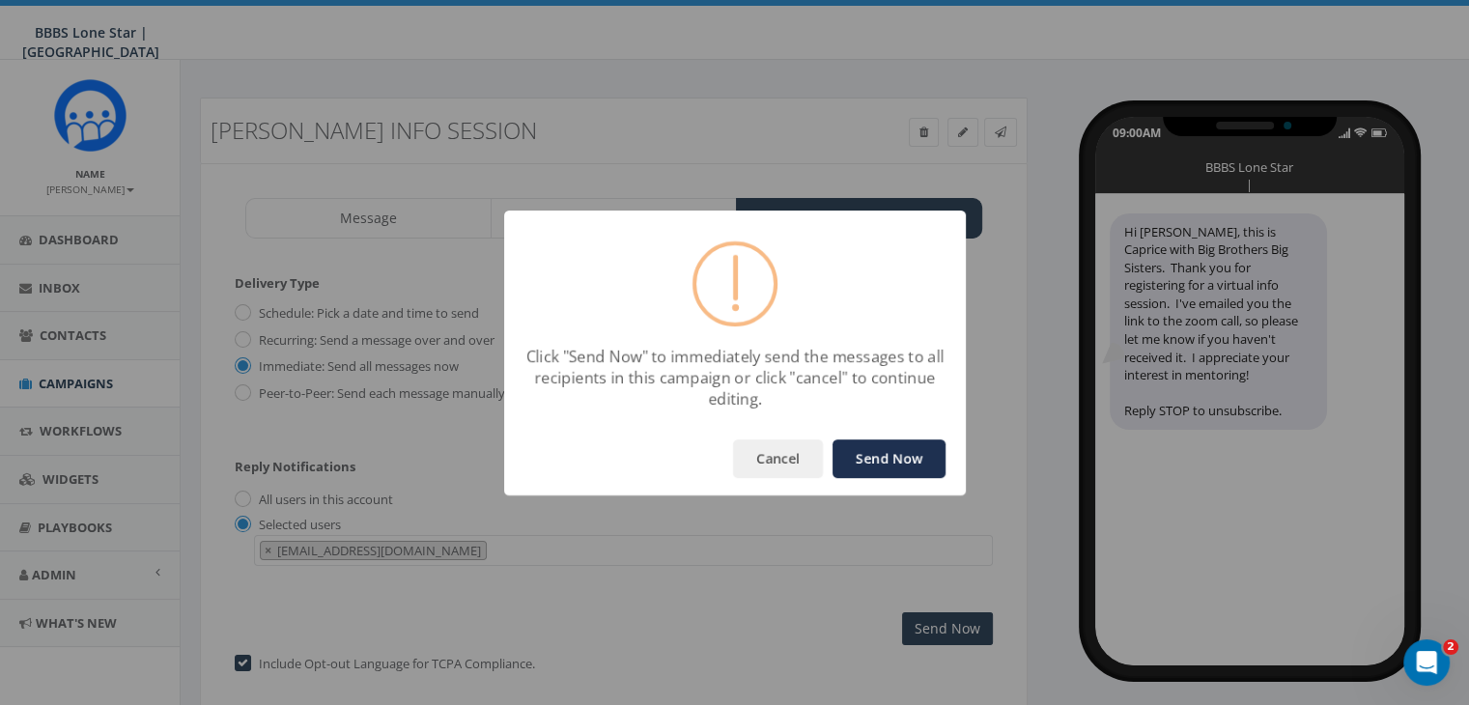
click at [902, 465] on button "Send Now" at bounding box center [888, 458] width 113 height 39
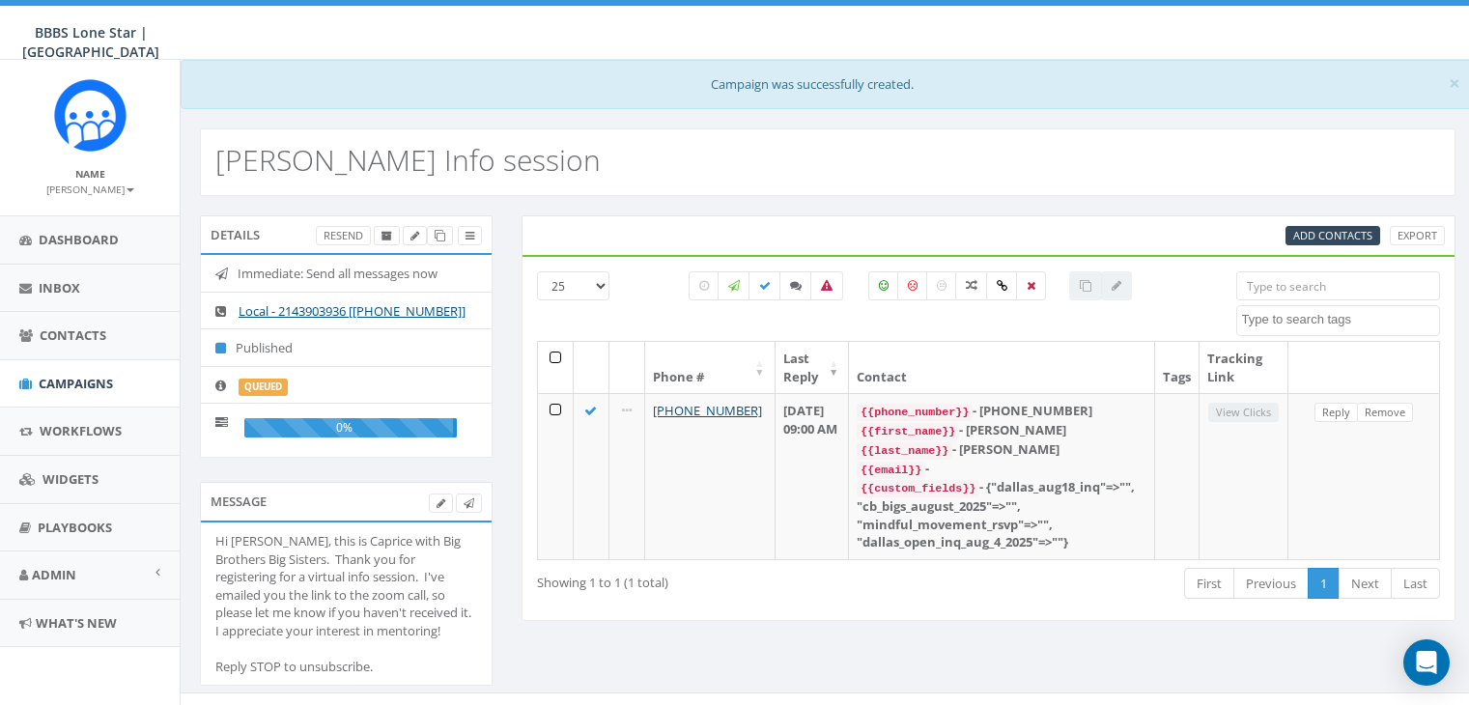
select select
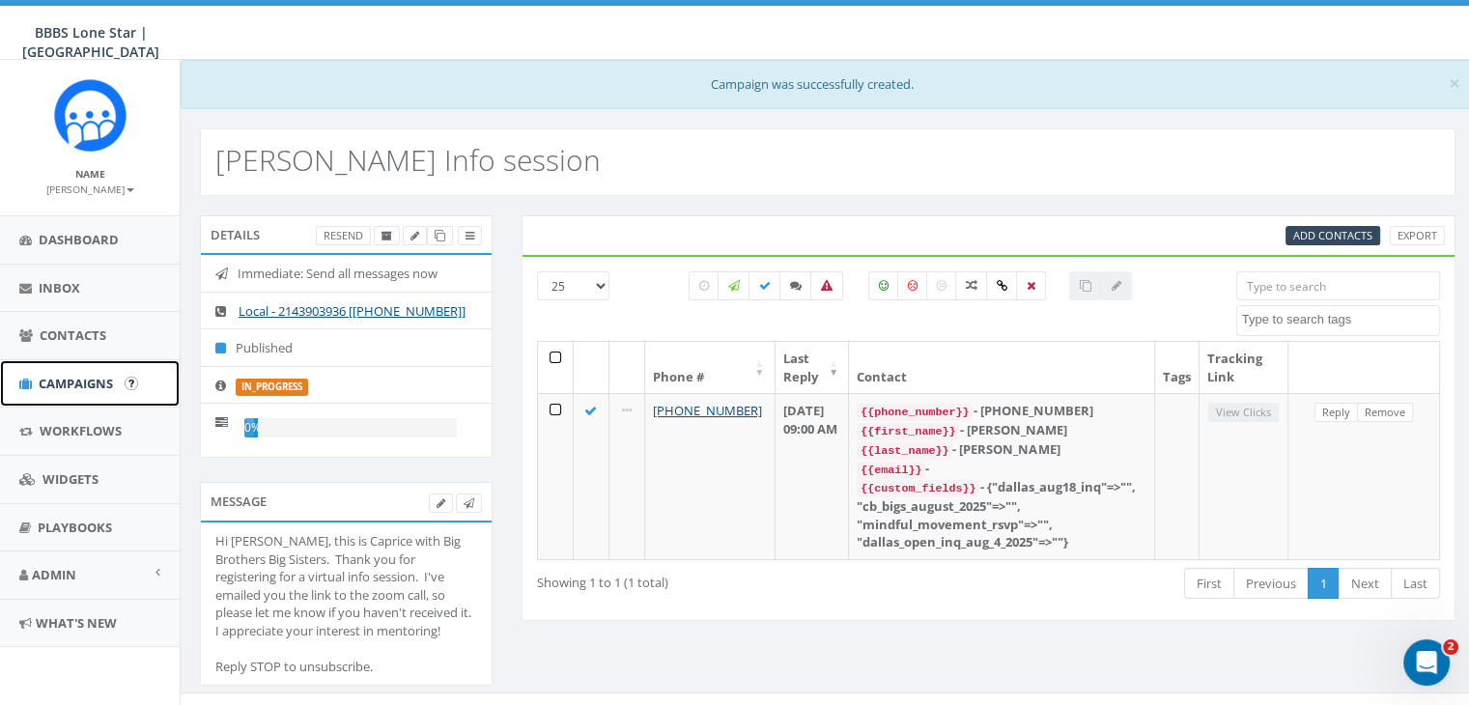
click at [85, 377] on span "Campaigns" at bounding box center [76, 383] width 74 height 17
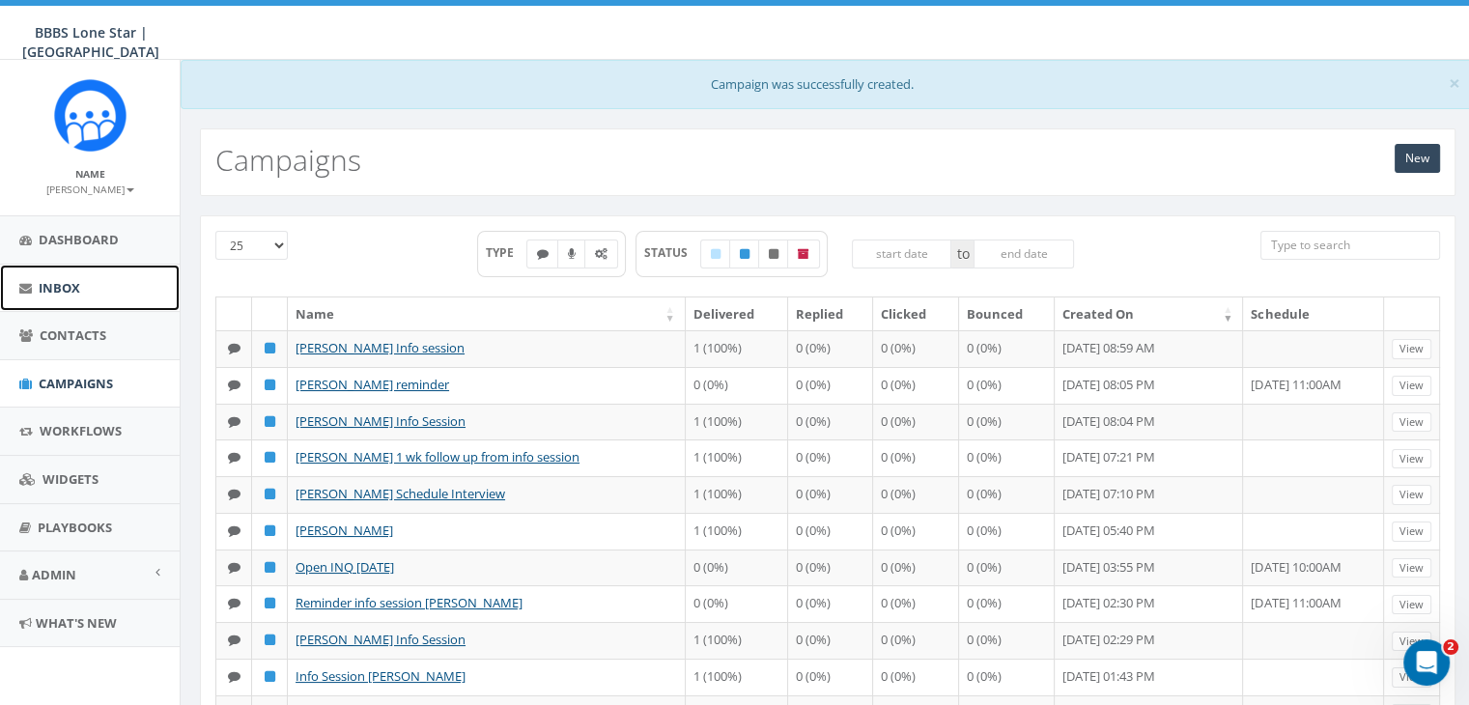
click at [62, 290] on span "Inbox" at bounding box center [60, 287] width 42 height 17
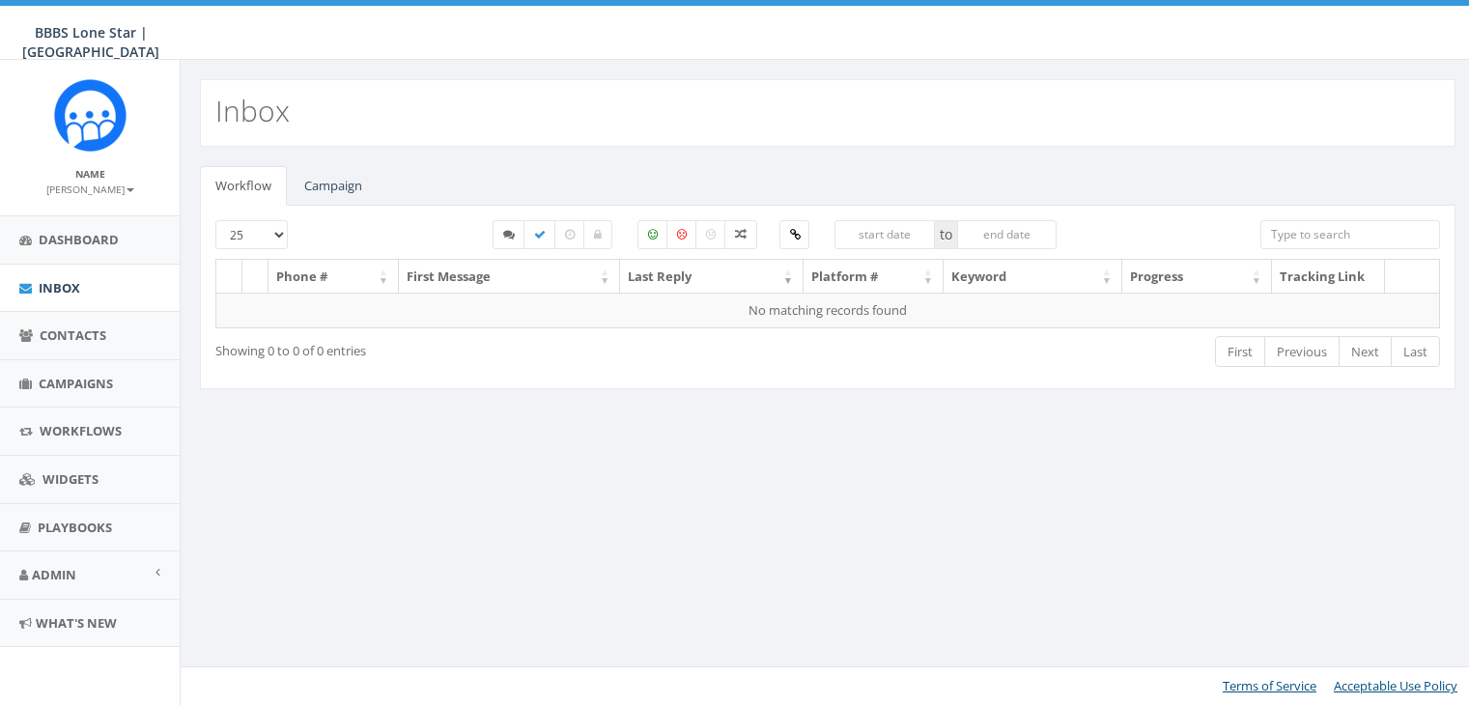
select select
click at [330, 179] on link "Campaign" at bounding box center [333, 186] width 89 height 40
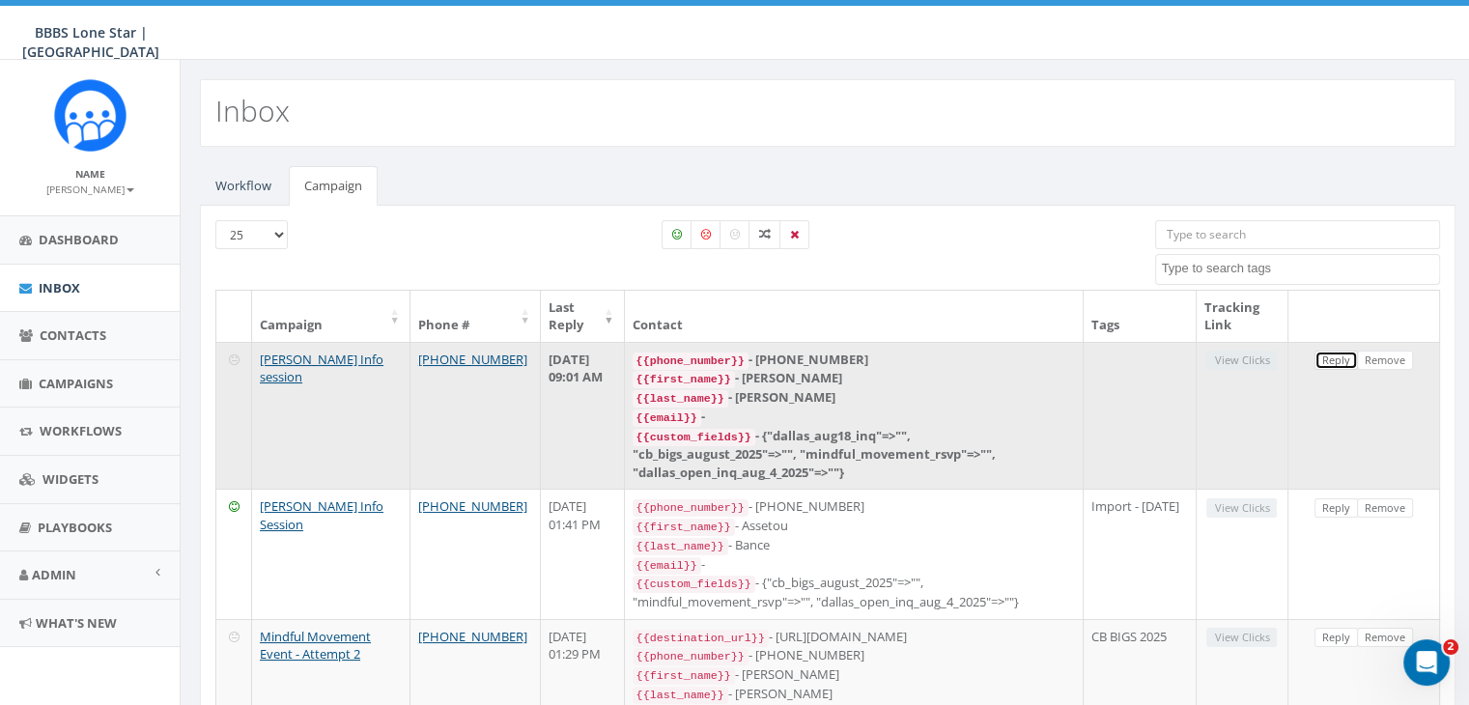
click at [1335, 352] on link "Reply" at bounding box center [1335, 361] width 43 height 20
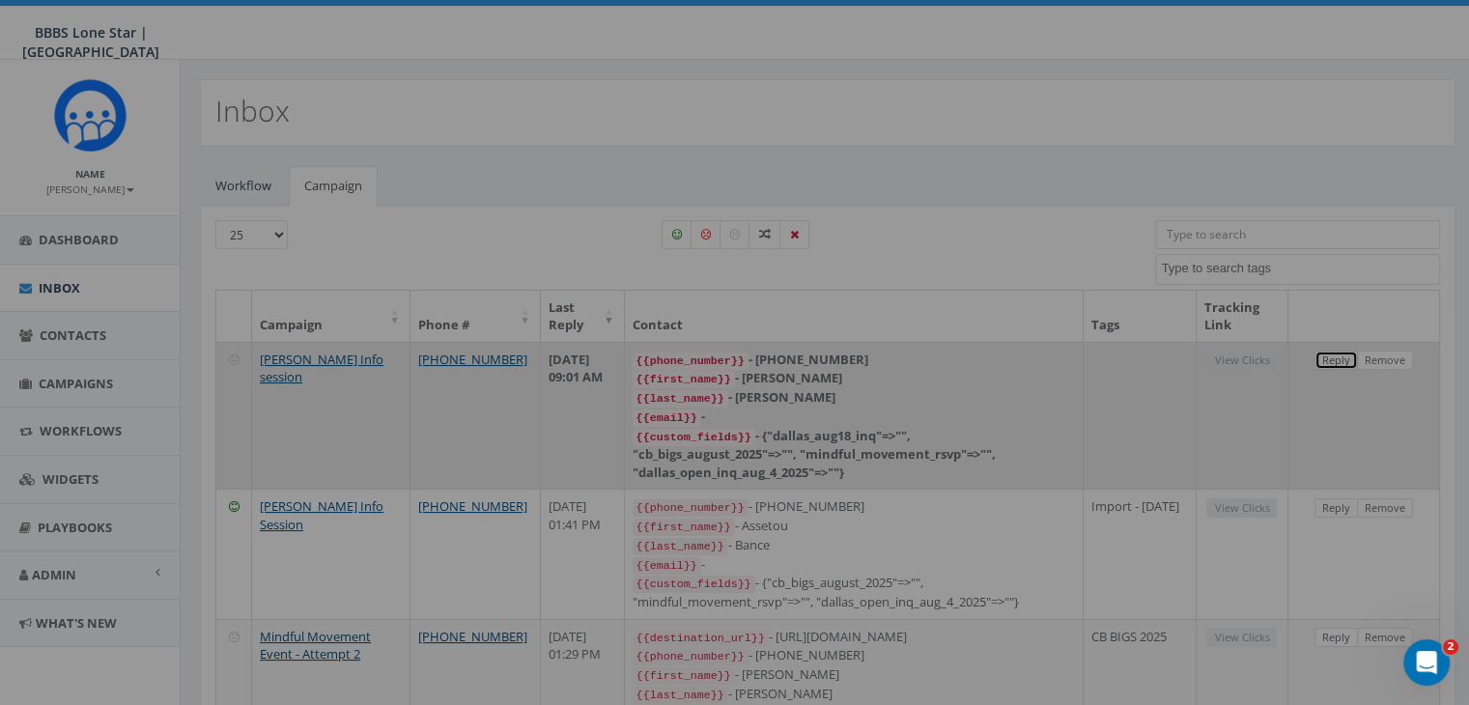
select select
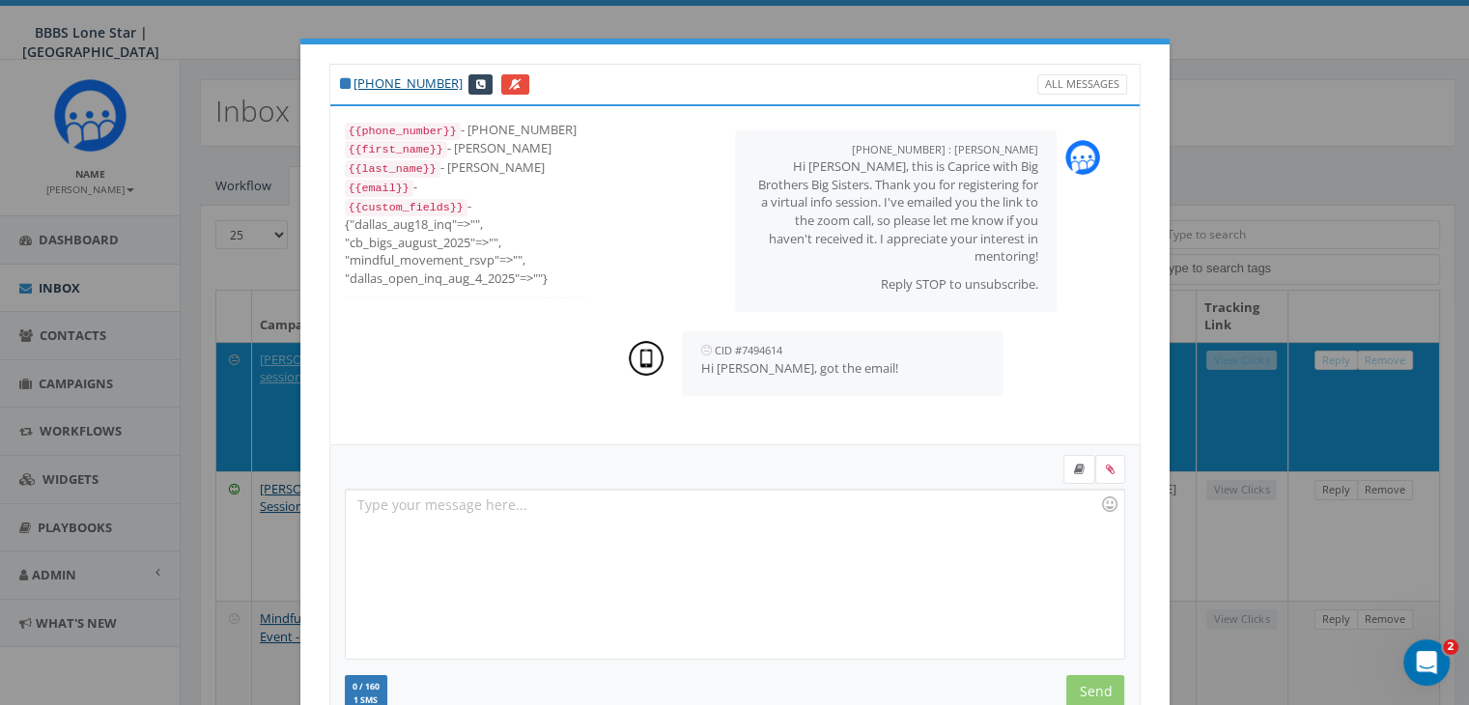
click at [926, 520] on div at bounding box center [734, 574] width 777 height 169
click at [1103, 682] on input "Send" at bounding box center [1095, 691] width 58 height 33
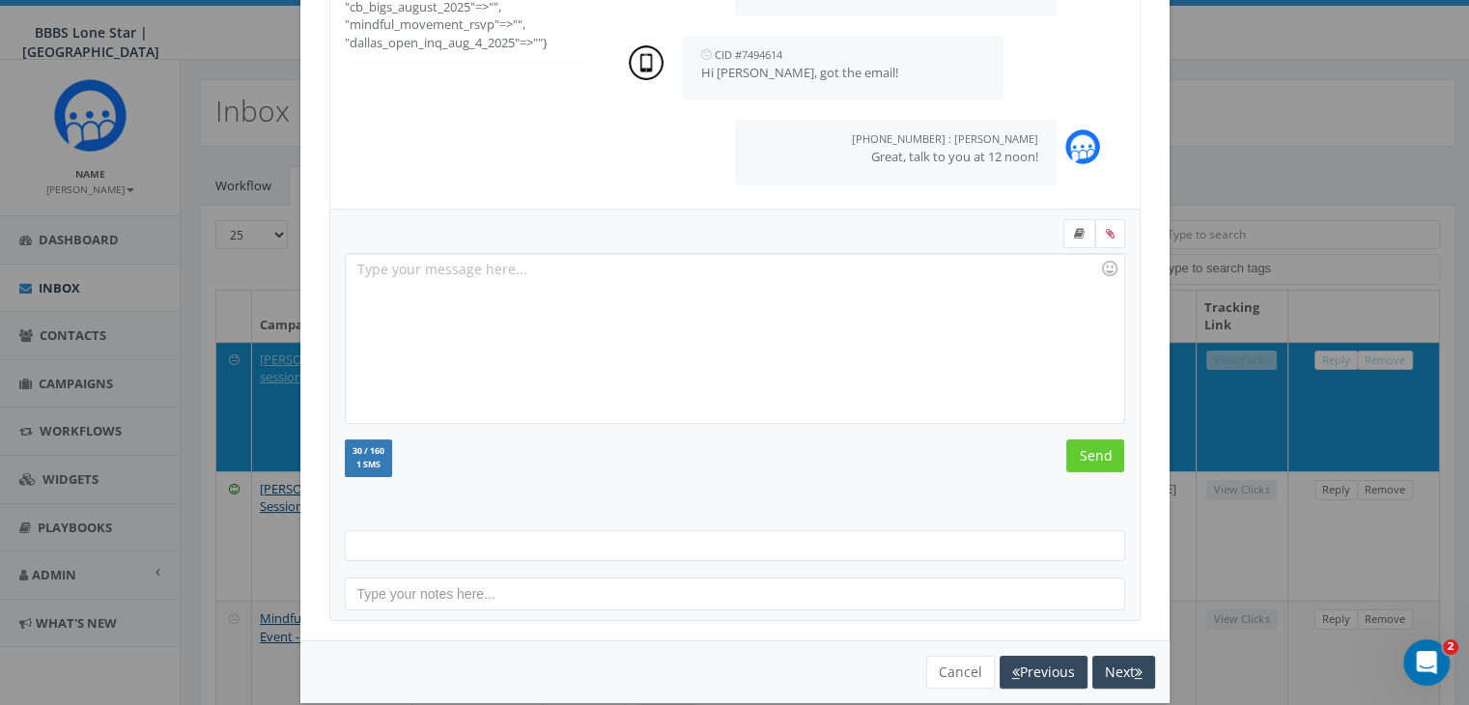
scroll to position [259, 0]
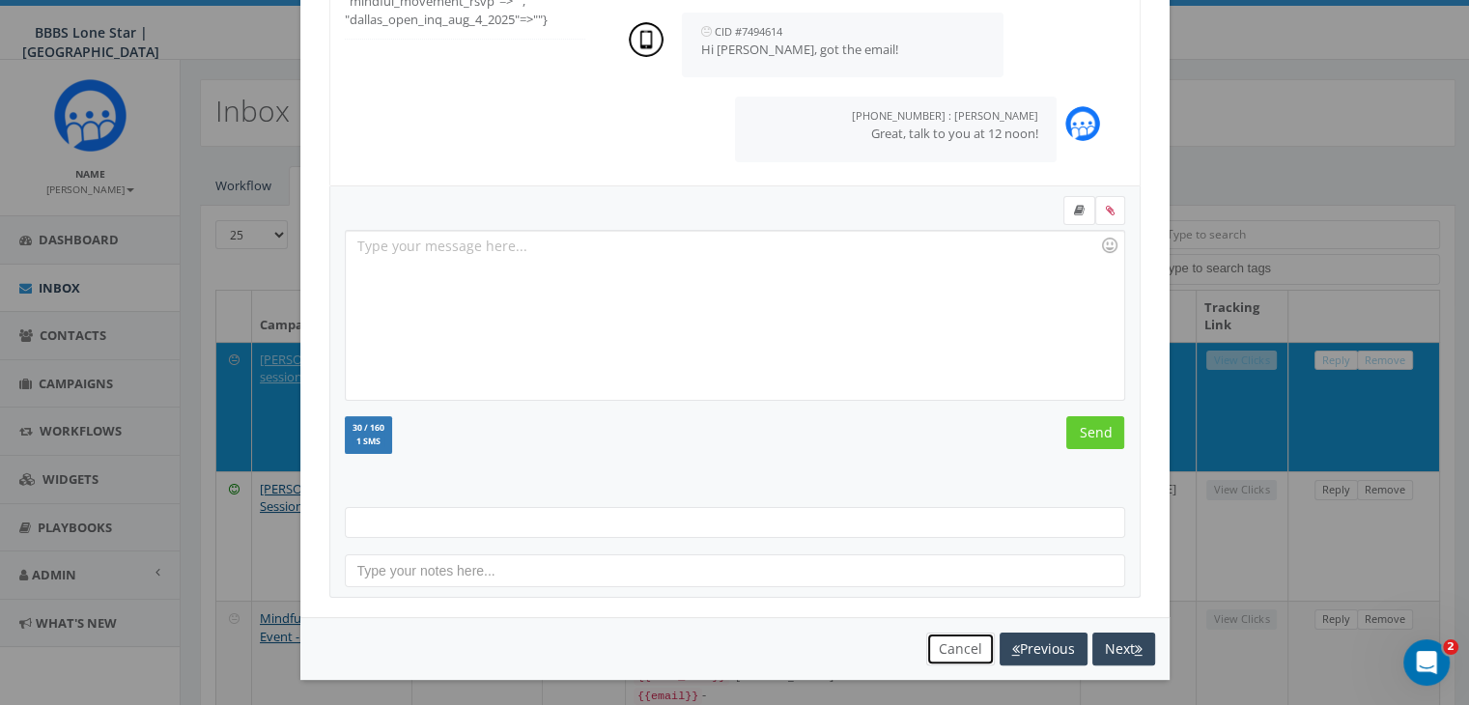
click at [962, 636] on button "Cancel" at bounding box center [960, 649] width 69 height 33
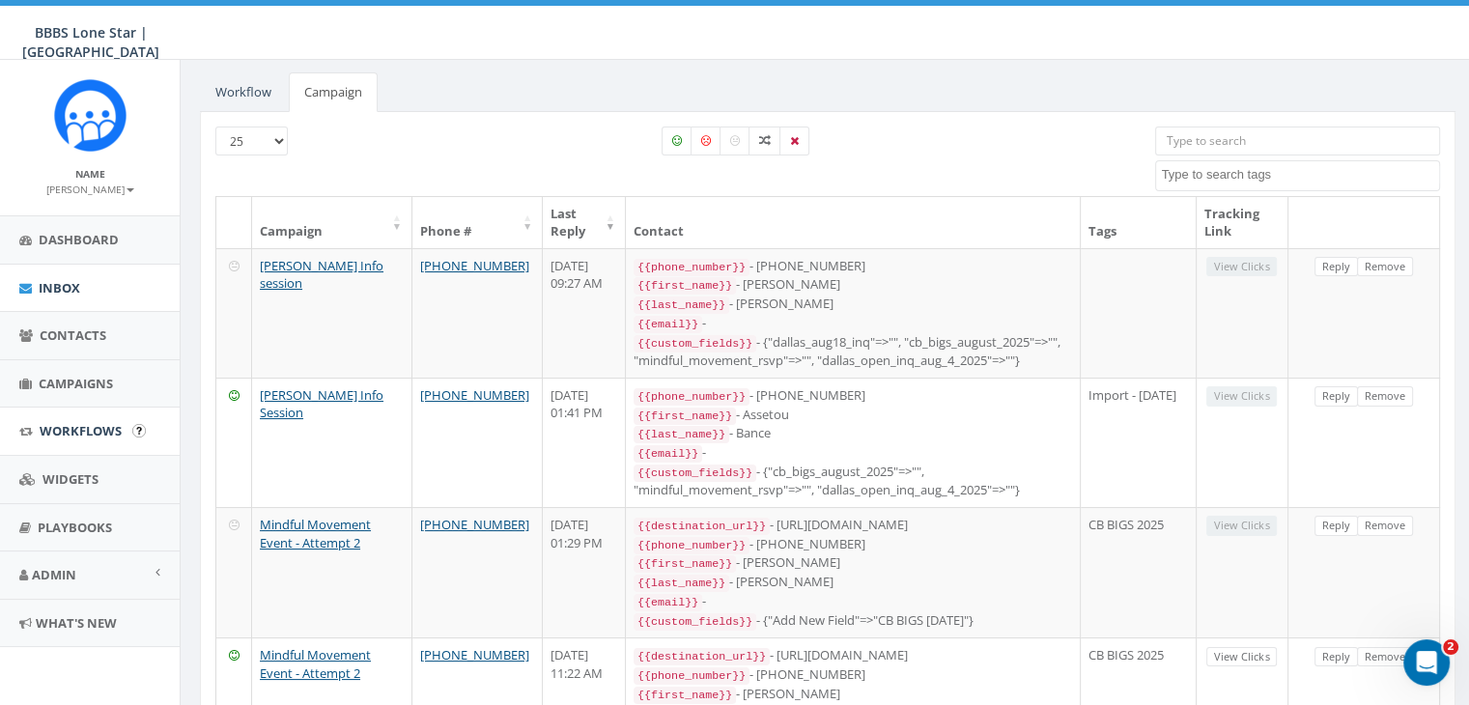
scroll to position [676, 0]
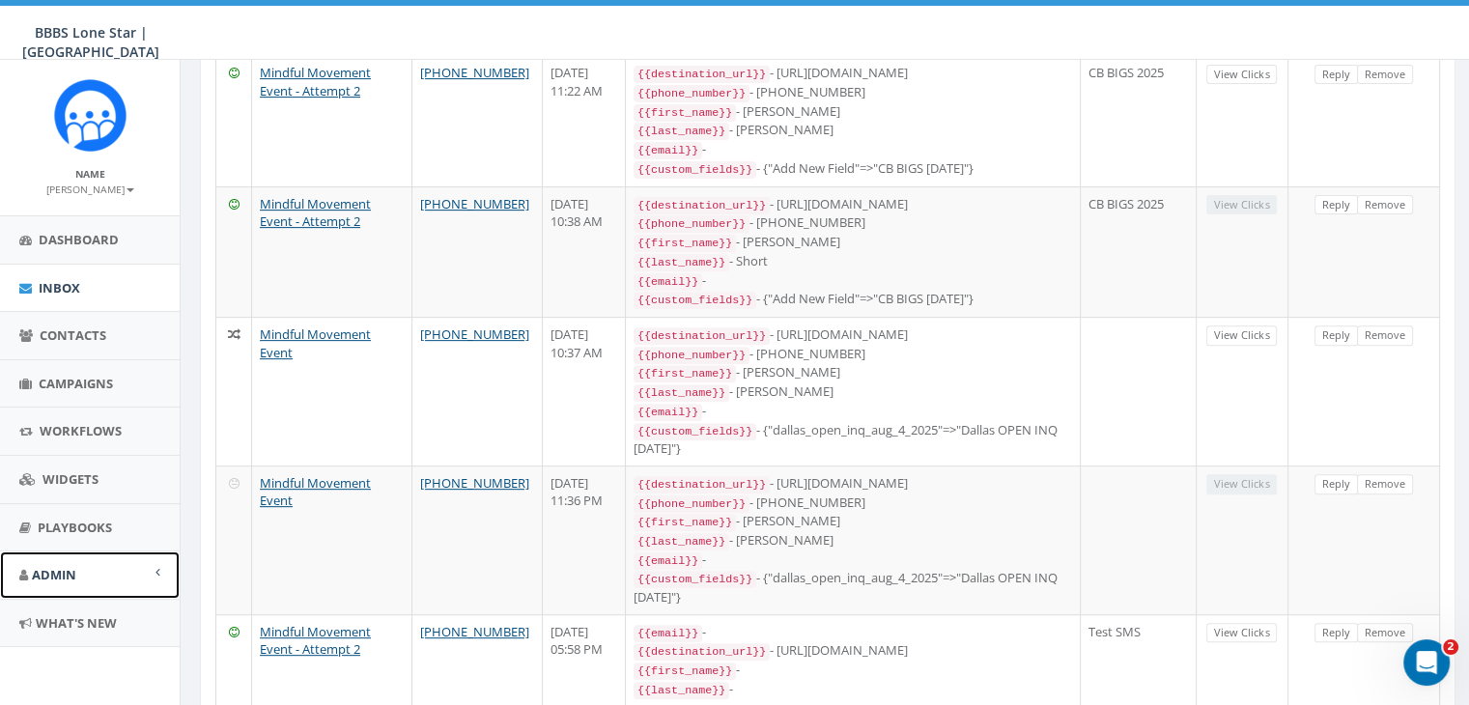
click at [162, 569] on link "Admin" at bounding box center [90, 574] width 180 height 47
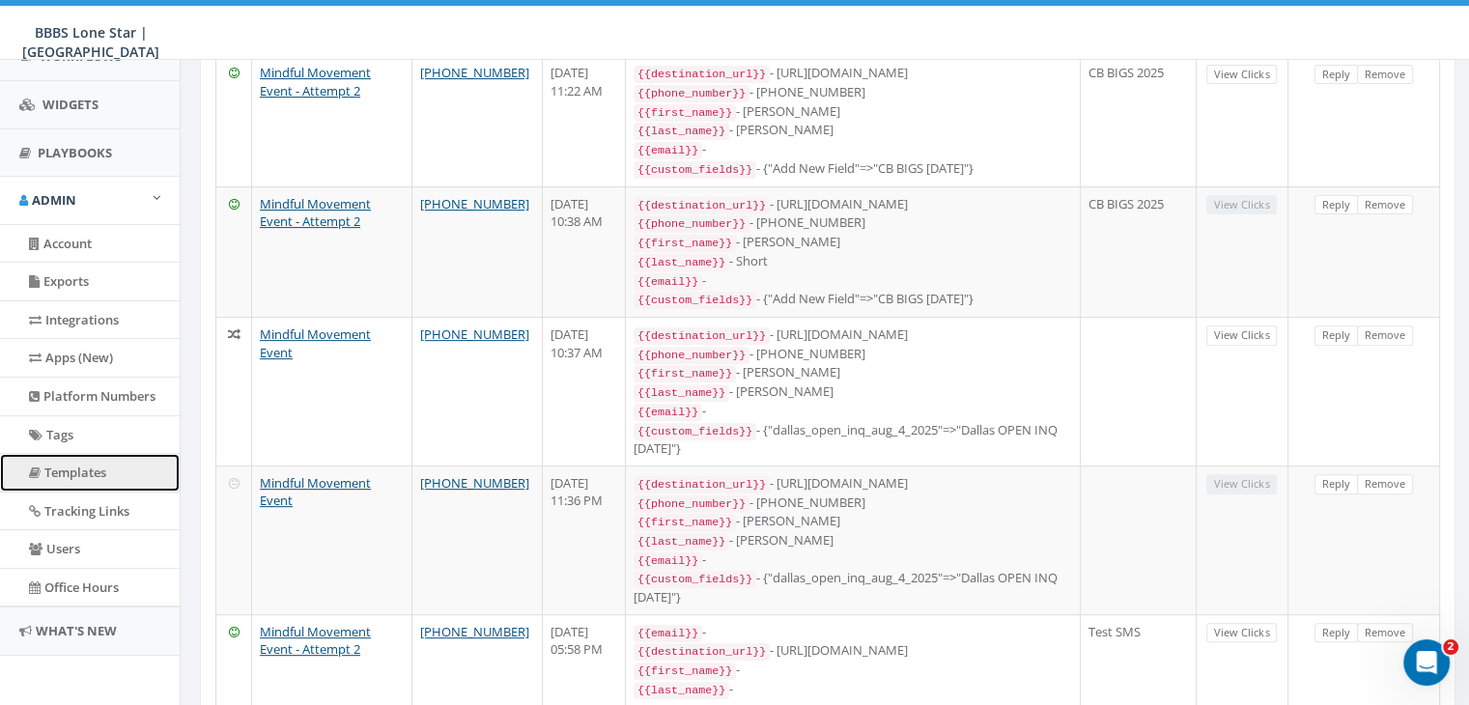
click at [101, 464] on link "Templates" at bounding box center [90, 473] width 180 height 38
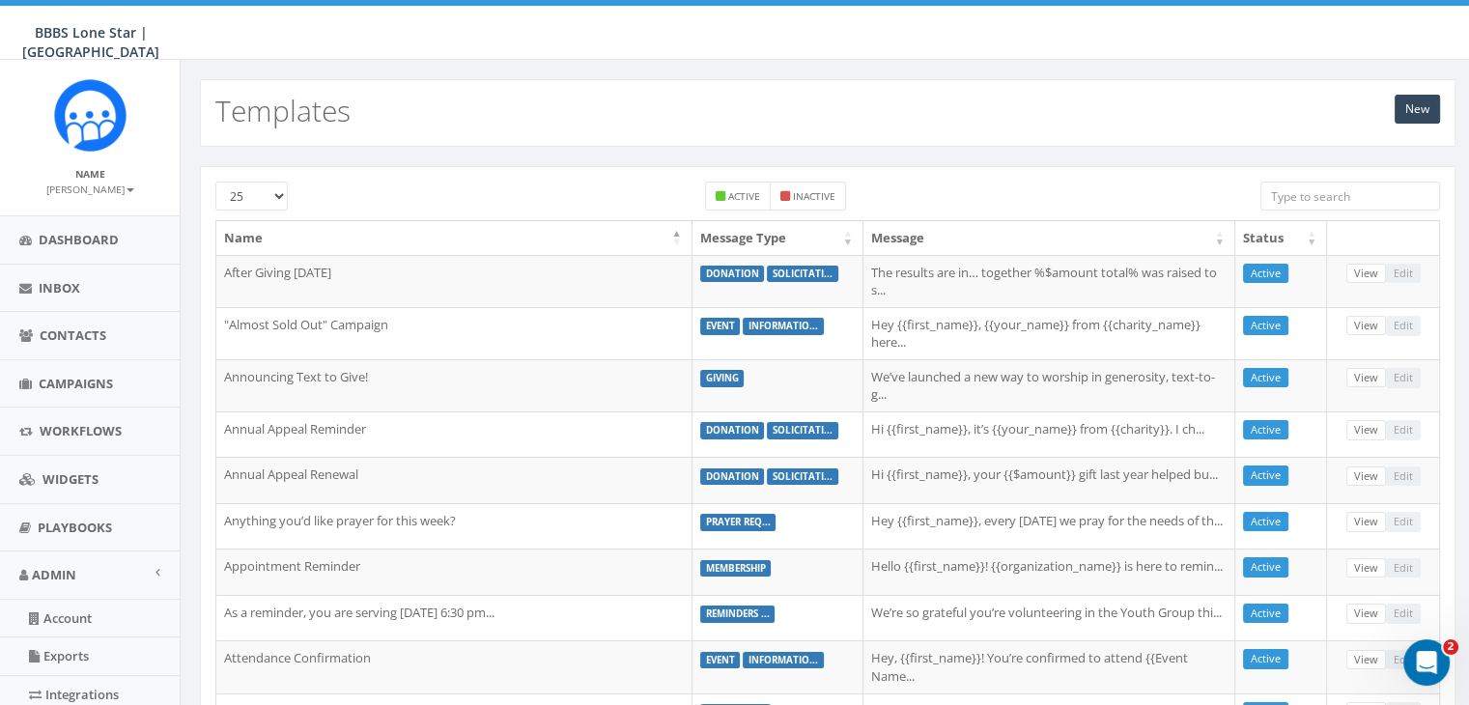
click at [1394, 194] on input "search" at bounding box center [1350, 196] width 180 height 29
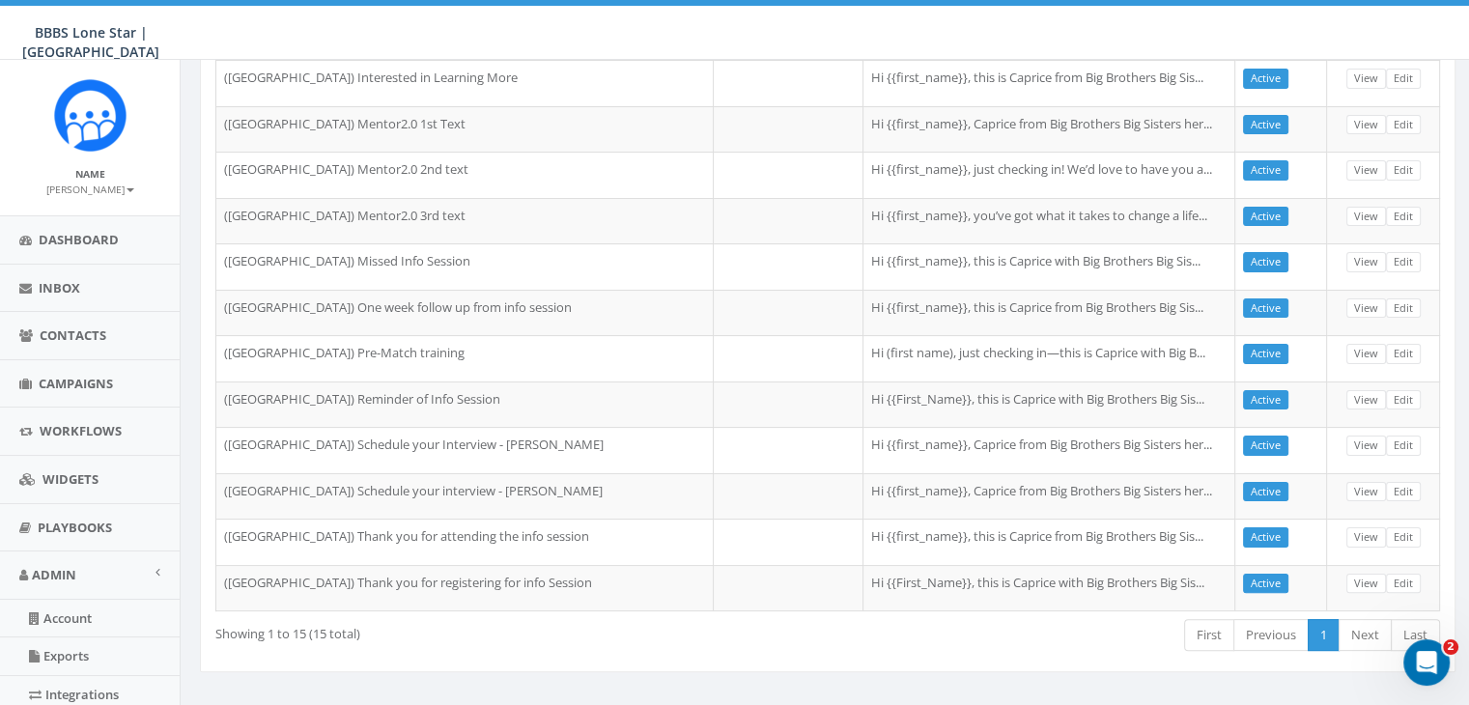
scroll to position [375, 0]
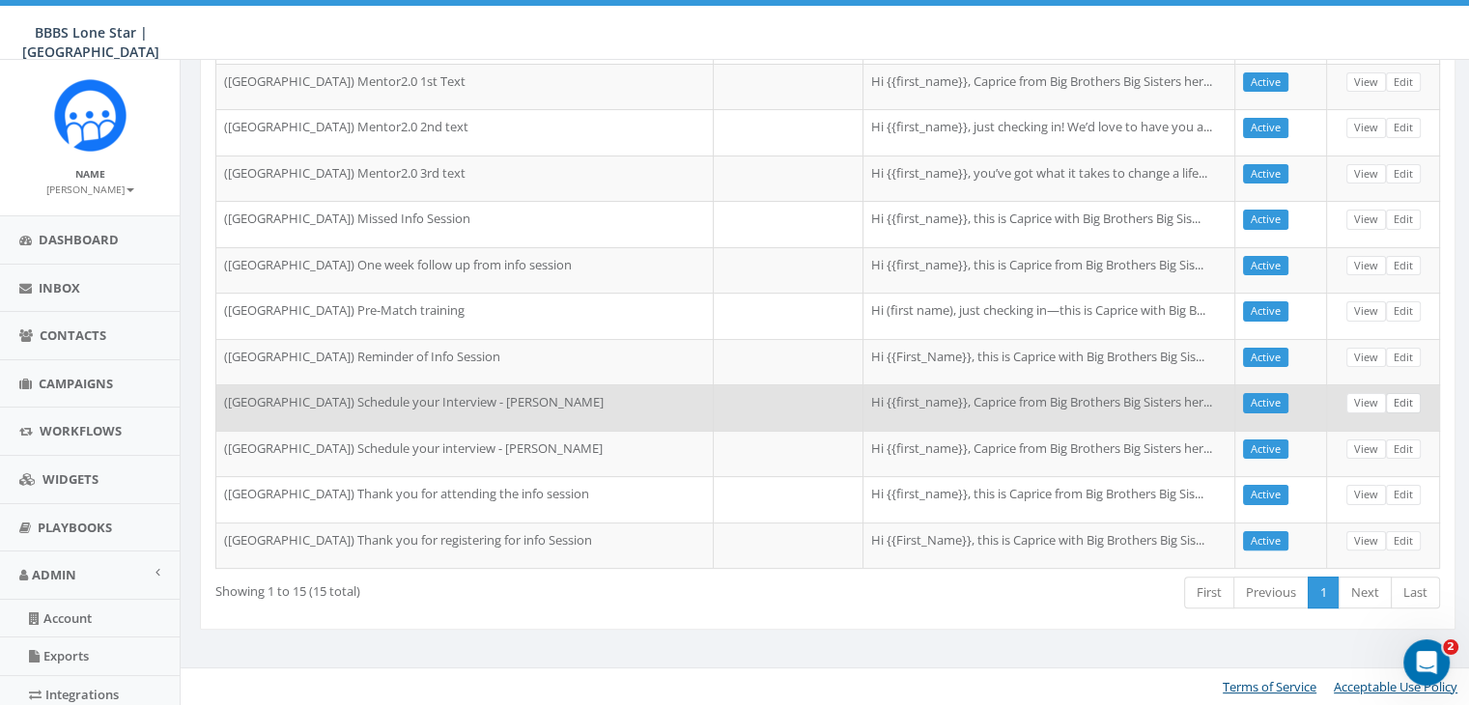
type input "dallas"
click at [1402, 393] on link "Edit" at bounding box center [1403, 403] width 35 height 20
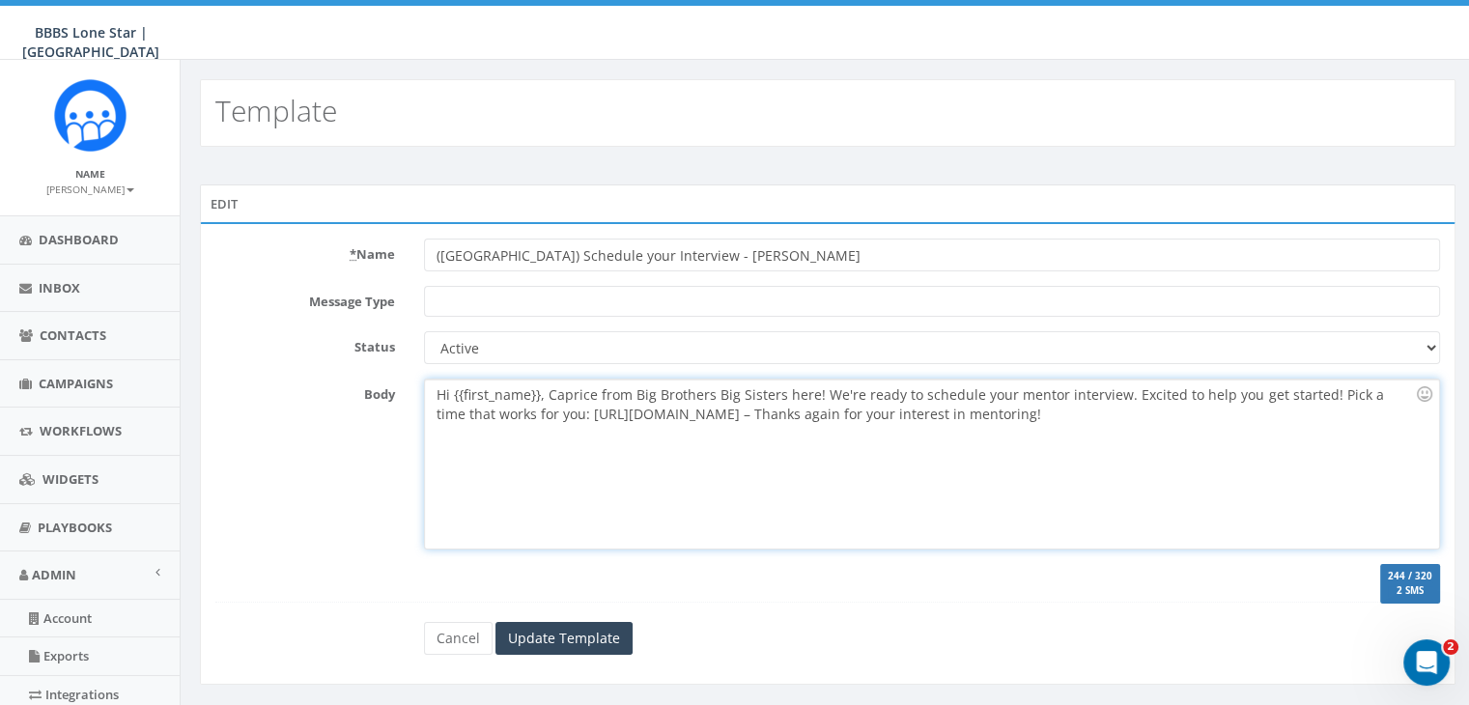
drag, startPoint x: 437, startPoint y: 391, endPoint x: 1005, endPoint y: 422, distance: 568.7
click at [1005, 422] on div "Hi {{first_name}}, Caprice from Big Brothers Big Sisters here! We're ready to s…" at bounding box center [931, 464] width 1013 height 169
copy div "Hi {{first_name}}, Caprice from Big Brothers Big Sisters here! We're ready to s…"
click at [820, 475] on div "Hi {{first_name}}, Caprice from Big Brothers Big Sisters here! We're ready to s…" at bounding box center [931, 464] width 1013 height 169
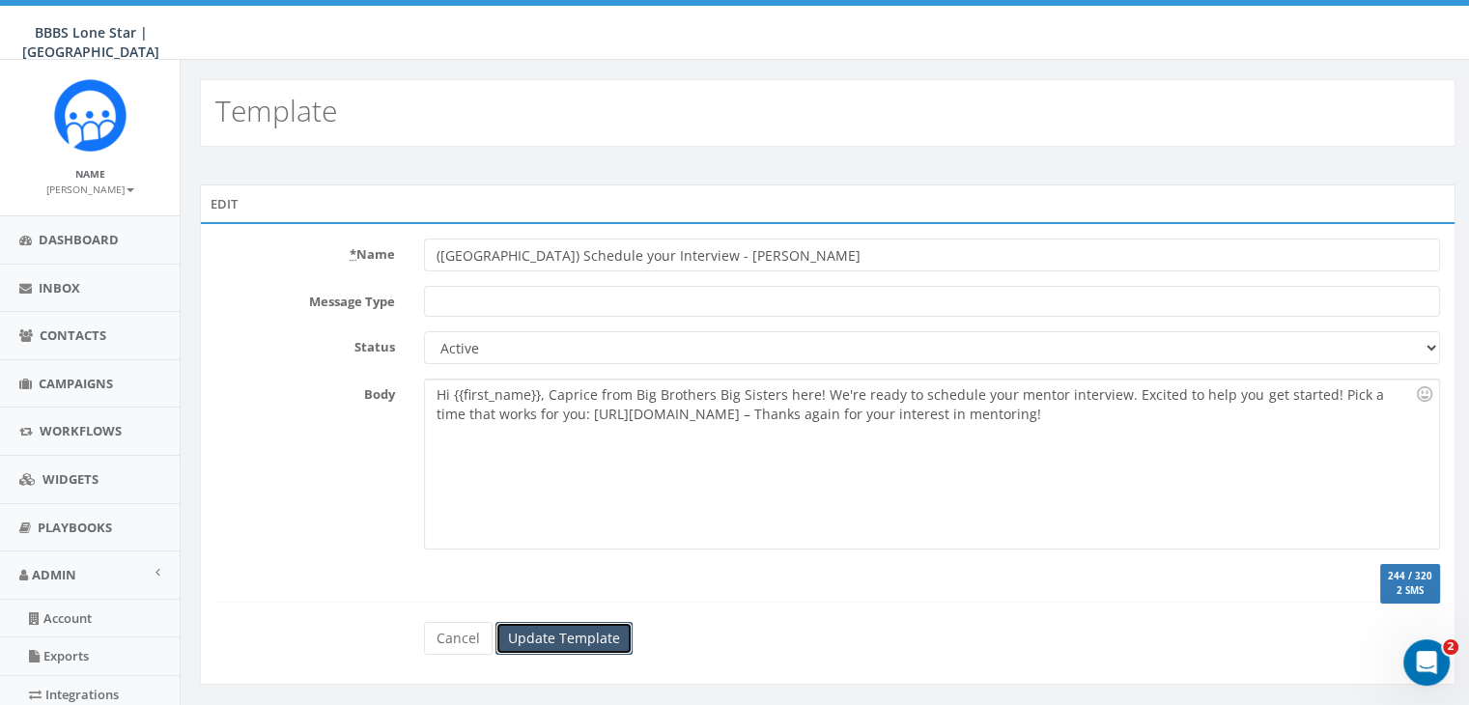
click at [552, 644] on input "Update Template" at bounding box center [563, 638] width 137 height 33
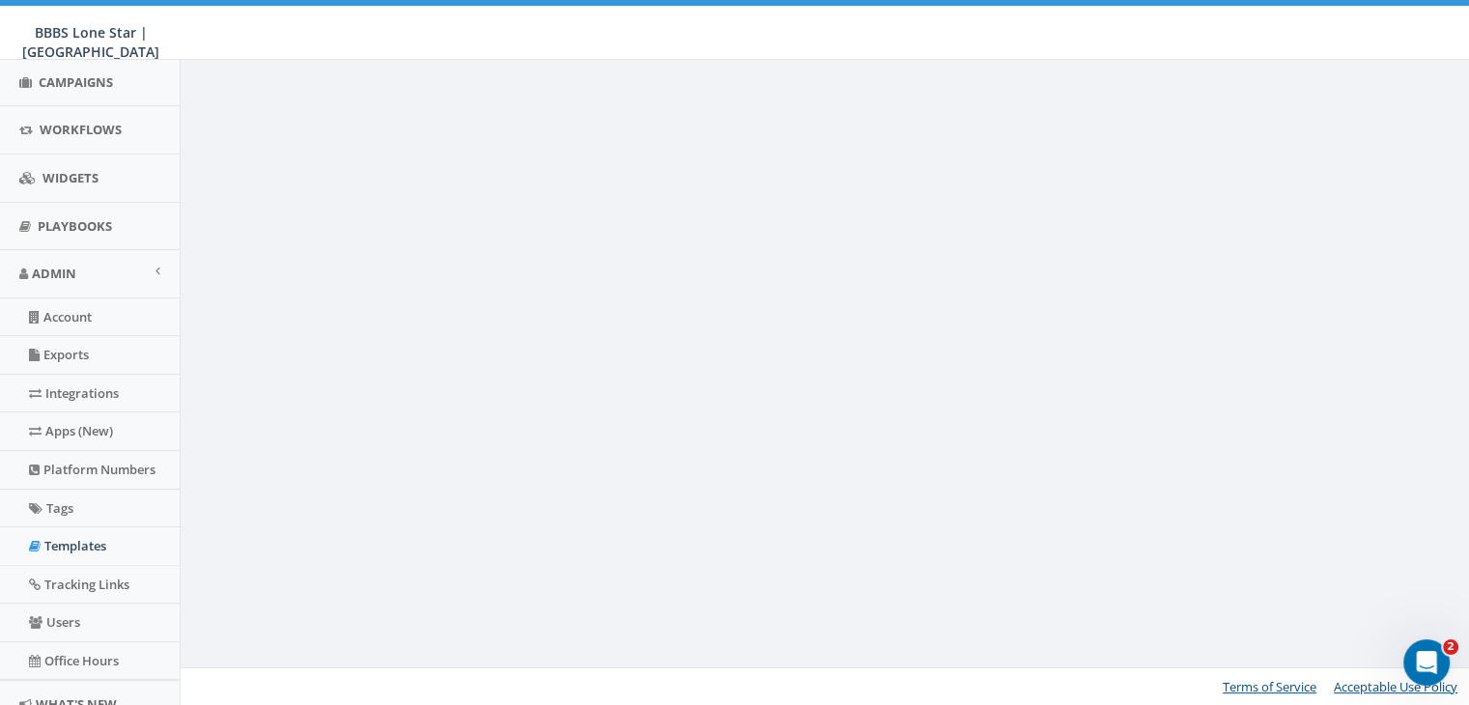
scroll to position [320, 0]
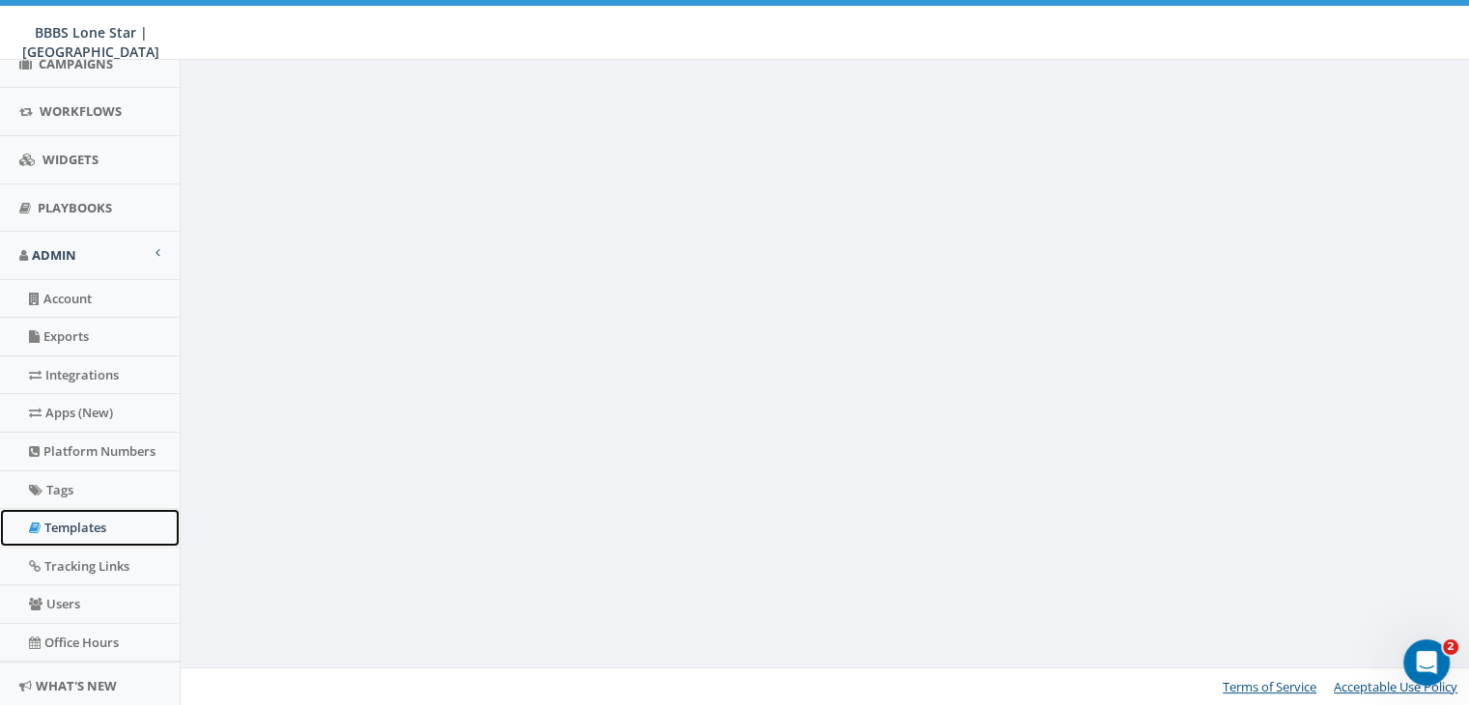
click at [92, 518] on link "Templates" at bounding box center [90, 528] width 180 height 38
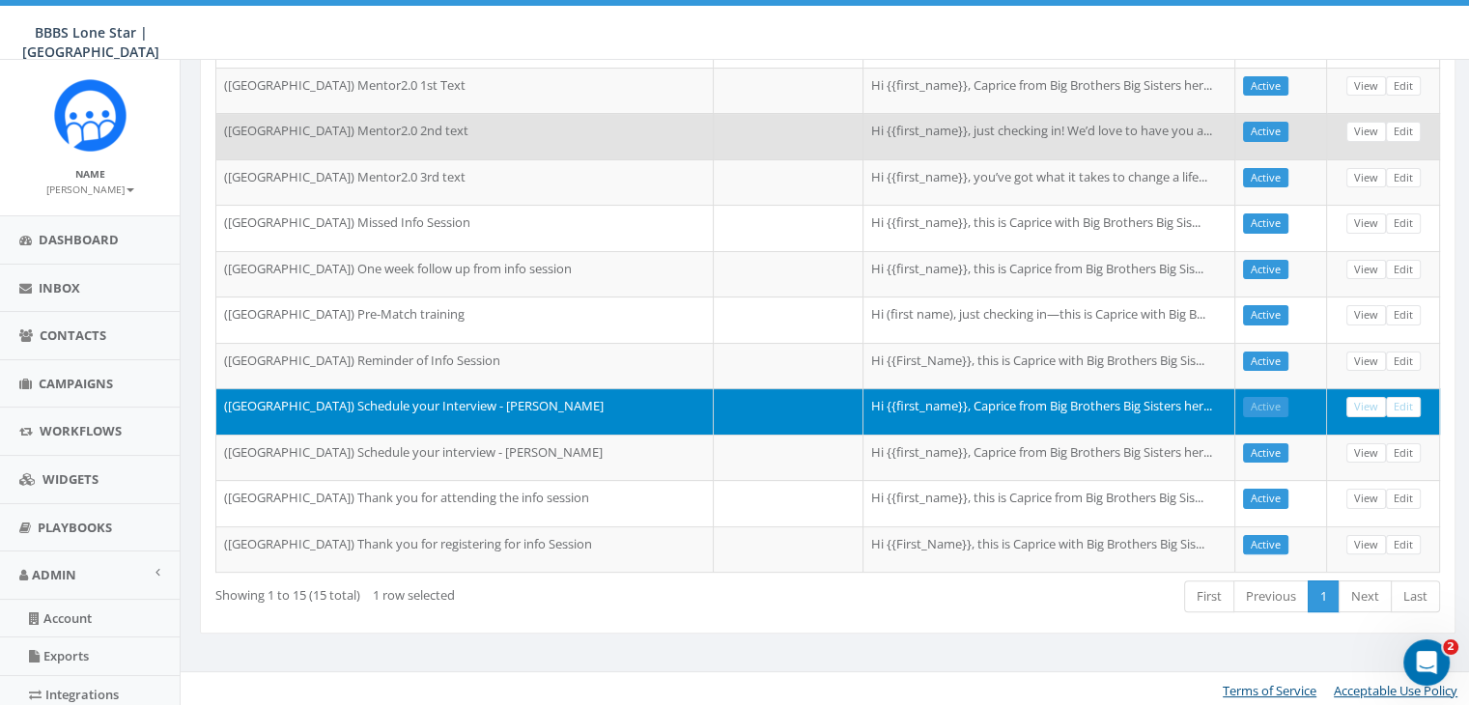
scroll to position [375, 0]
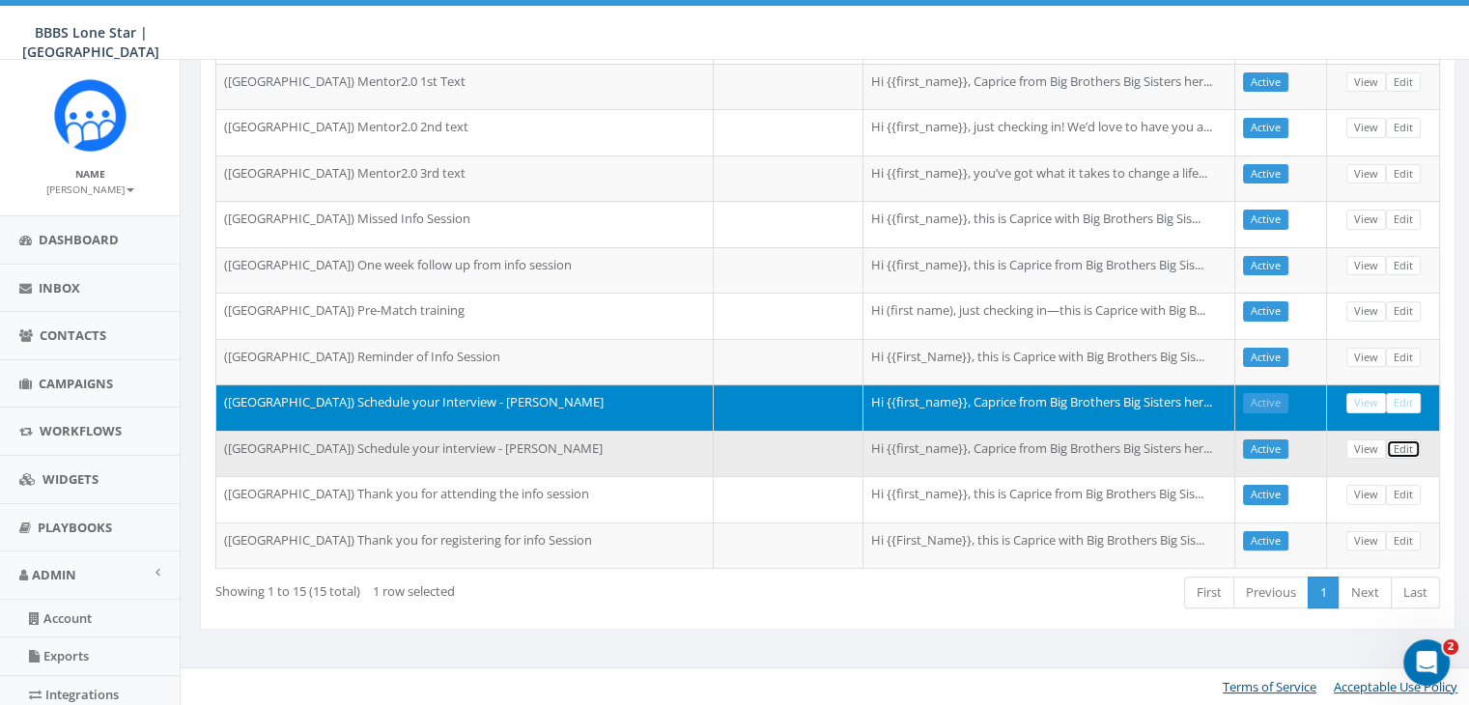
click at [1409, 442] on link "Edit" at bounding box center [1403, 449] width 35 height 20
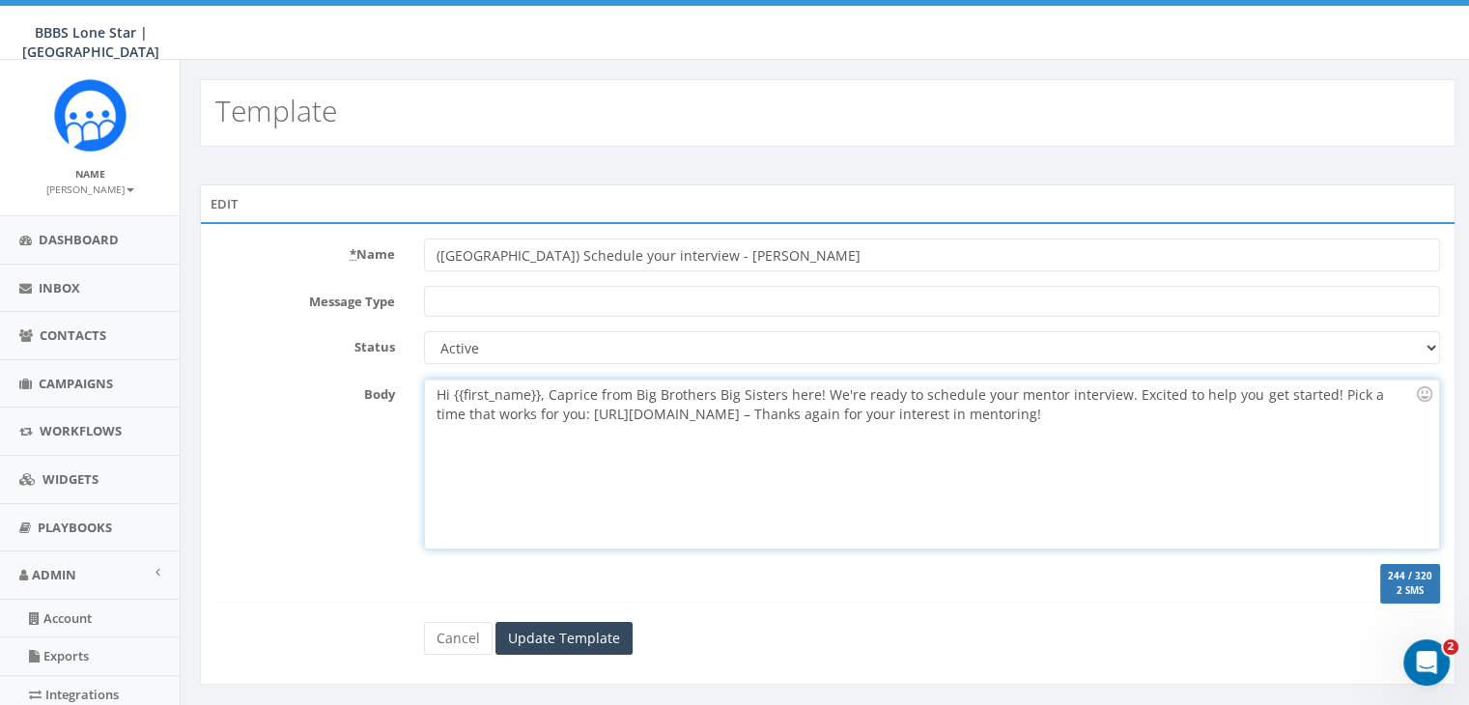
drag, startPoint x: 987, startPoint y: 419, endPoint x: 427, endPoint y: 392, distance: 560.8
click at [427, 392] on div "Hi {{first_name}}, Caprice from Big Brothers Big Sisters here! We're ready to s…" at bounding box center [931, 464] width 1013 height 169
copy div "Hi {{first_name}}, Caprice from Big Brothers Big Sisters here! We're ready to s…"
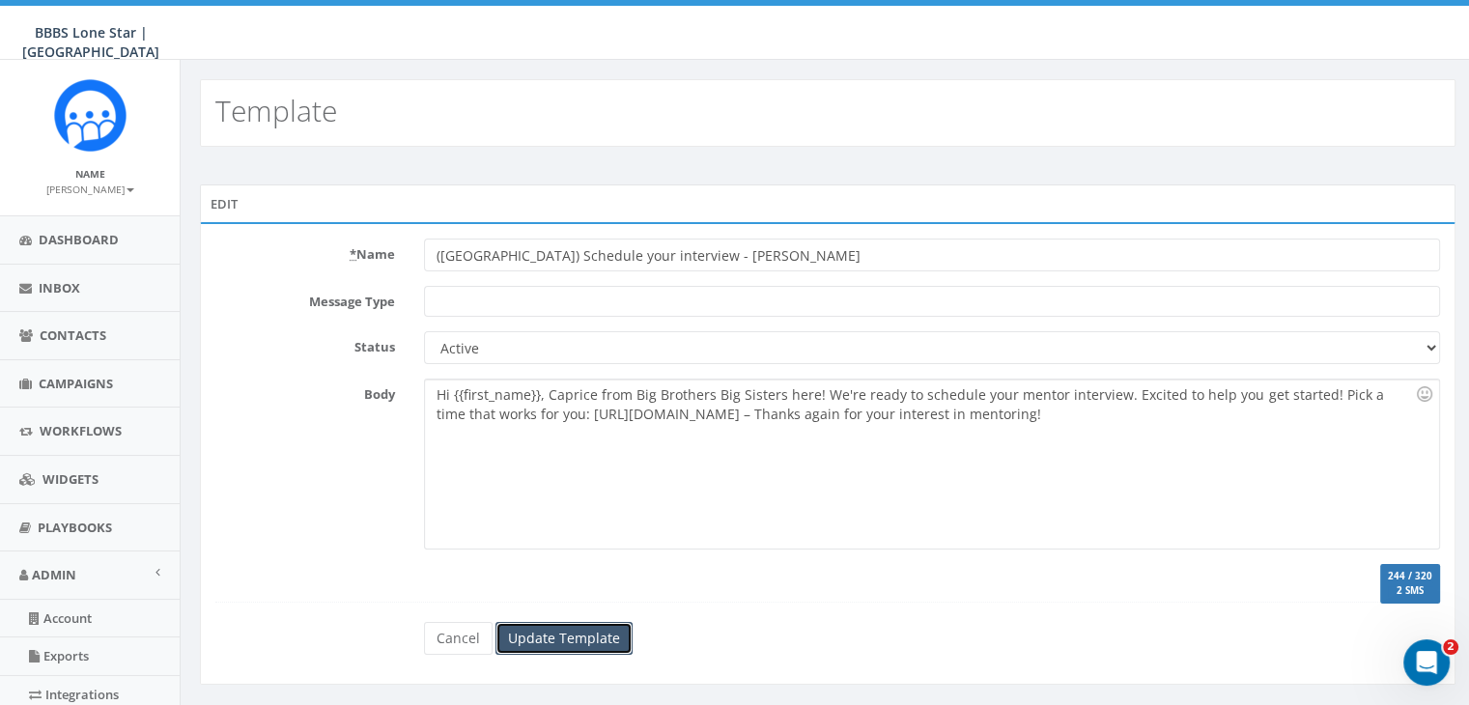
click at [594, 624] on input "Update Template" at bounding box center [563, 638] width 137 height 33
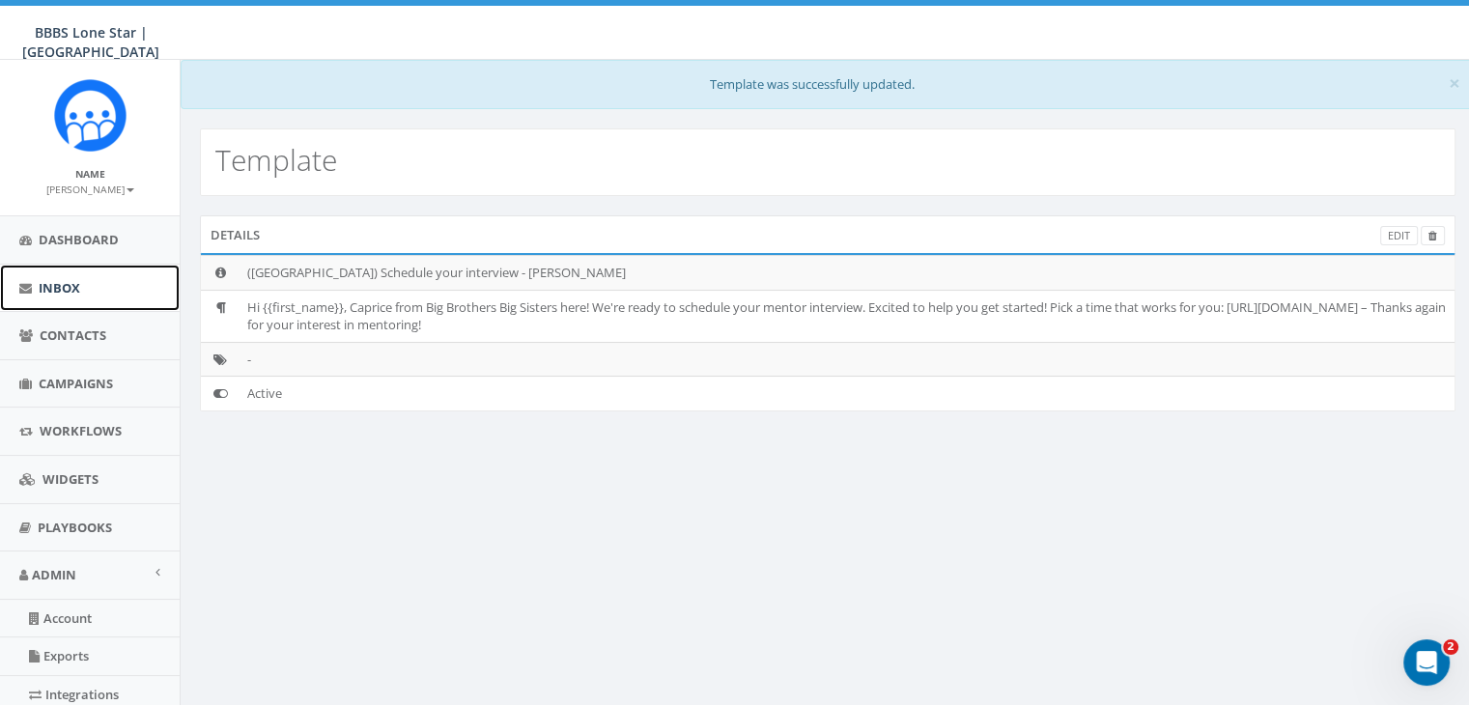
click at [66, 277] on link "Inbox" at bounding box center [90, 288] width 180 height 47
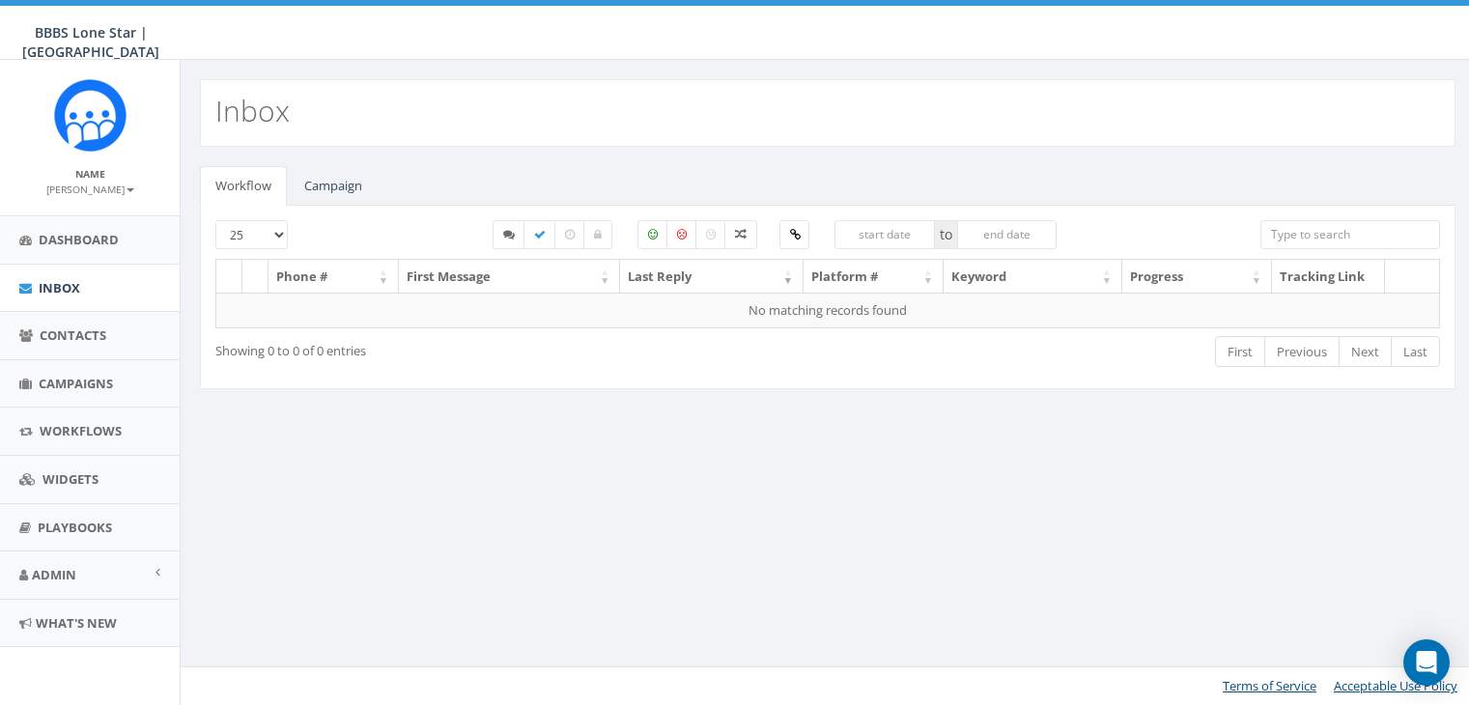
select select
click at [350, 172] on link "Campaign" at bounding box center [333, 186] width 89 height 40
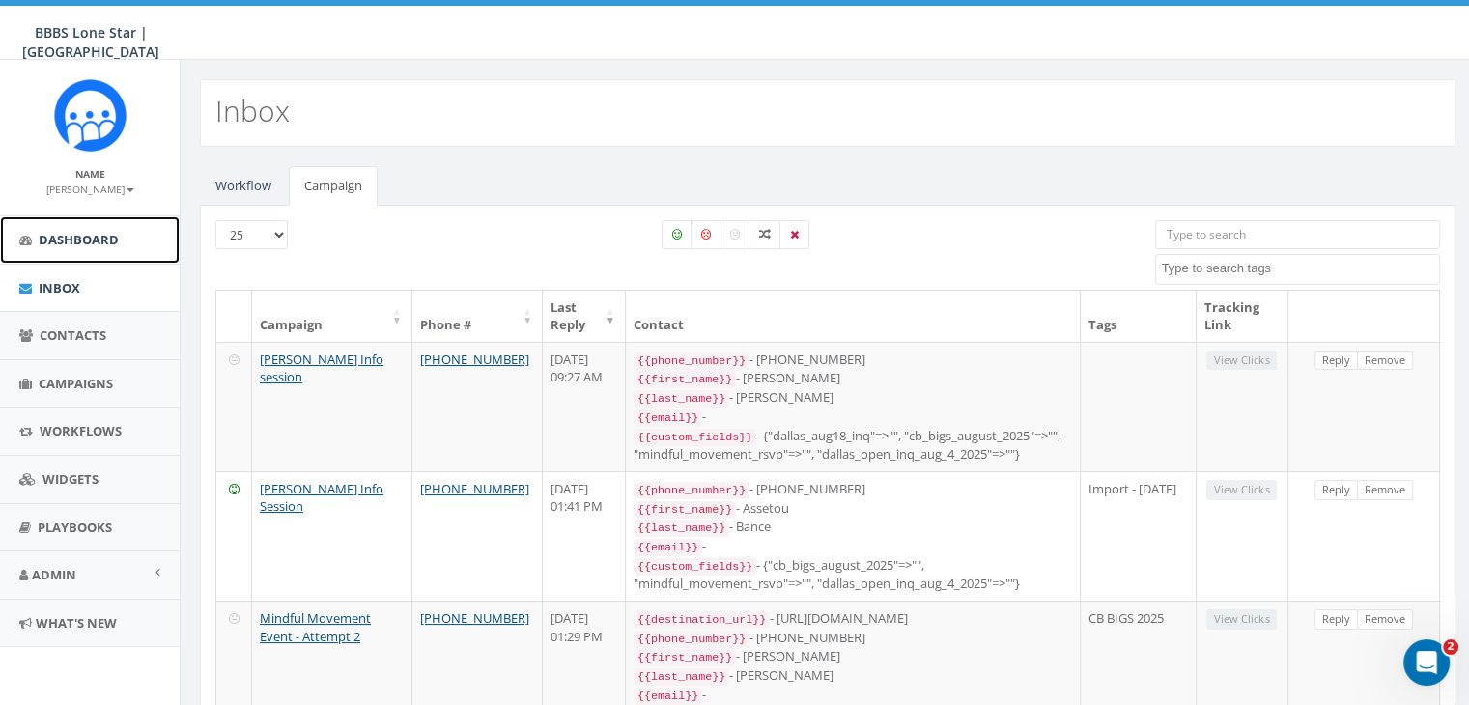
click at [101, 228] on link "Dashboard" at bounding box center [90, 239] width 180 height 47
